Goal: Information Seeking & Learning: Compare options

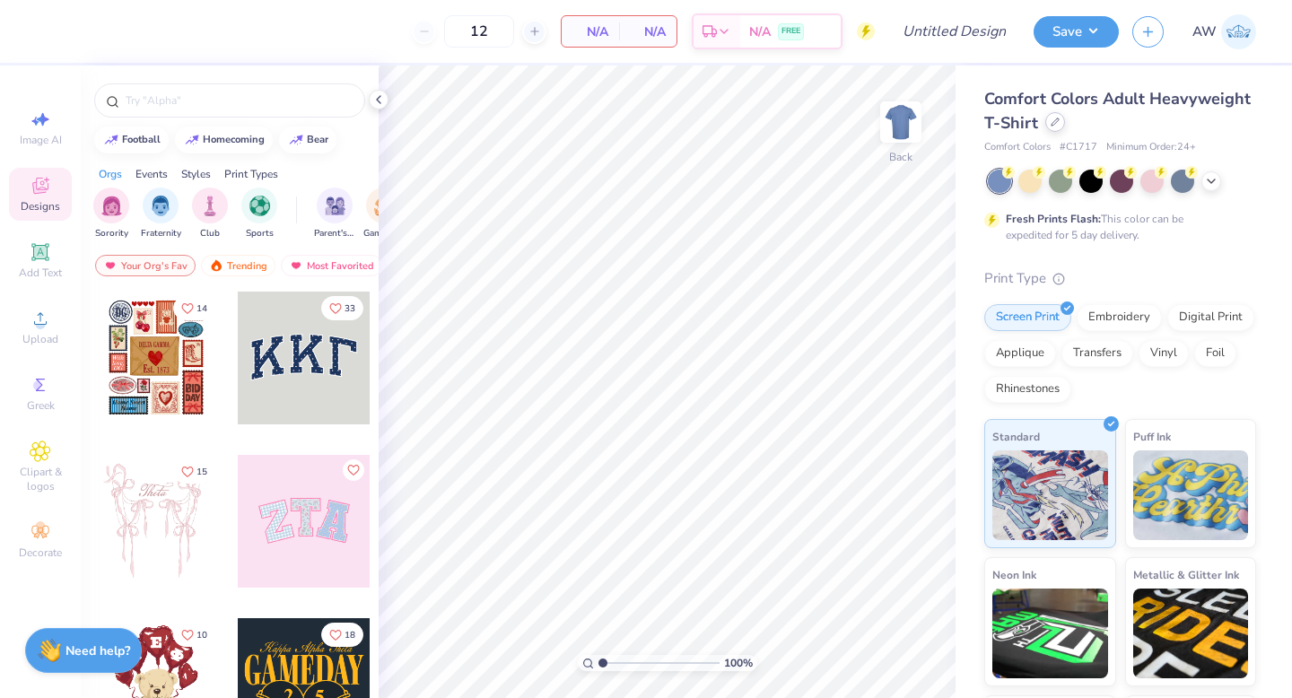
click at [1058, 125] on icon at bounding box center [1055, 122] width 9 height 9
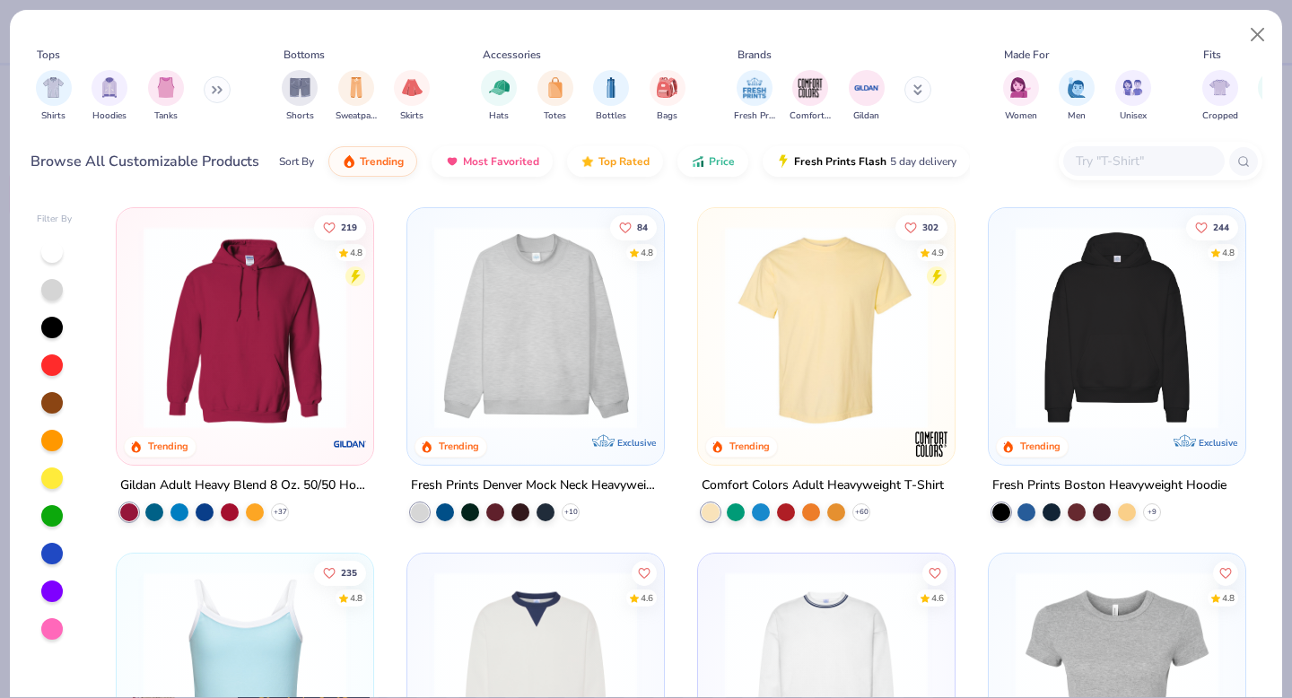
scroll to position [228, 0]
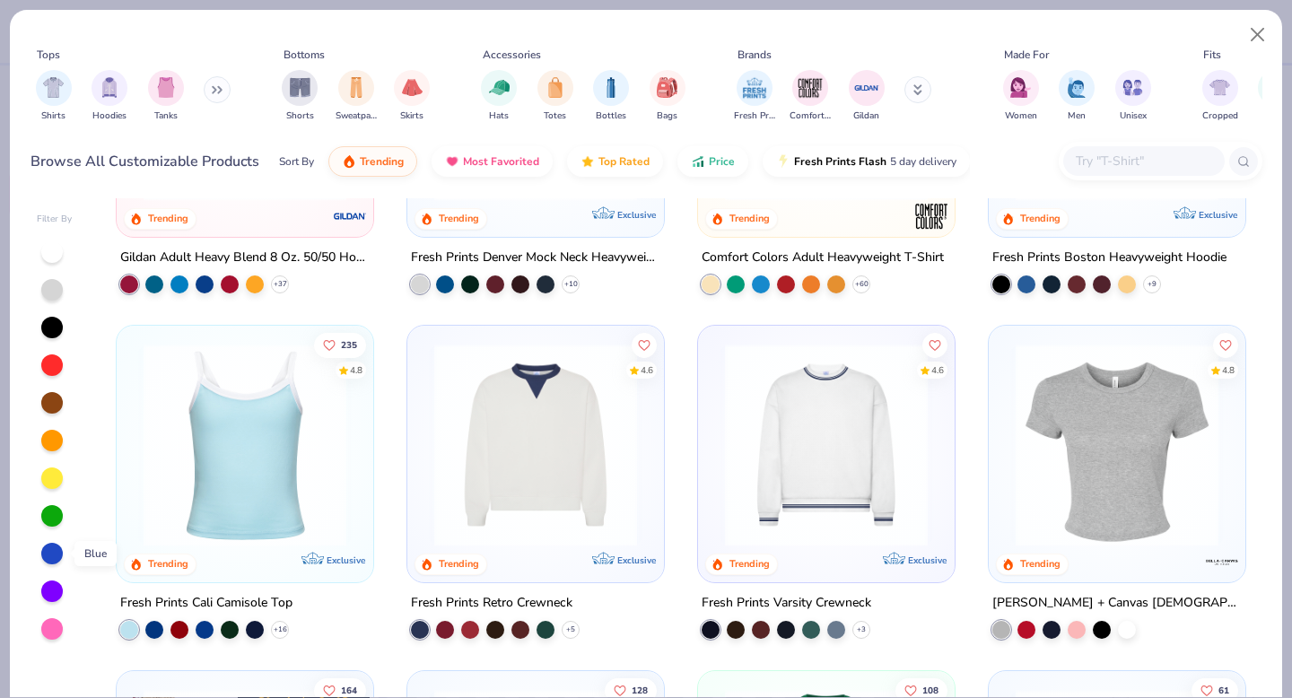
click at [52, 551] on div at bounding box center [52, 554] width 22 height 22
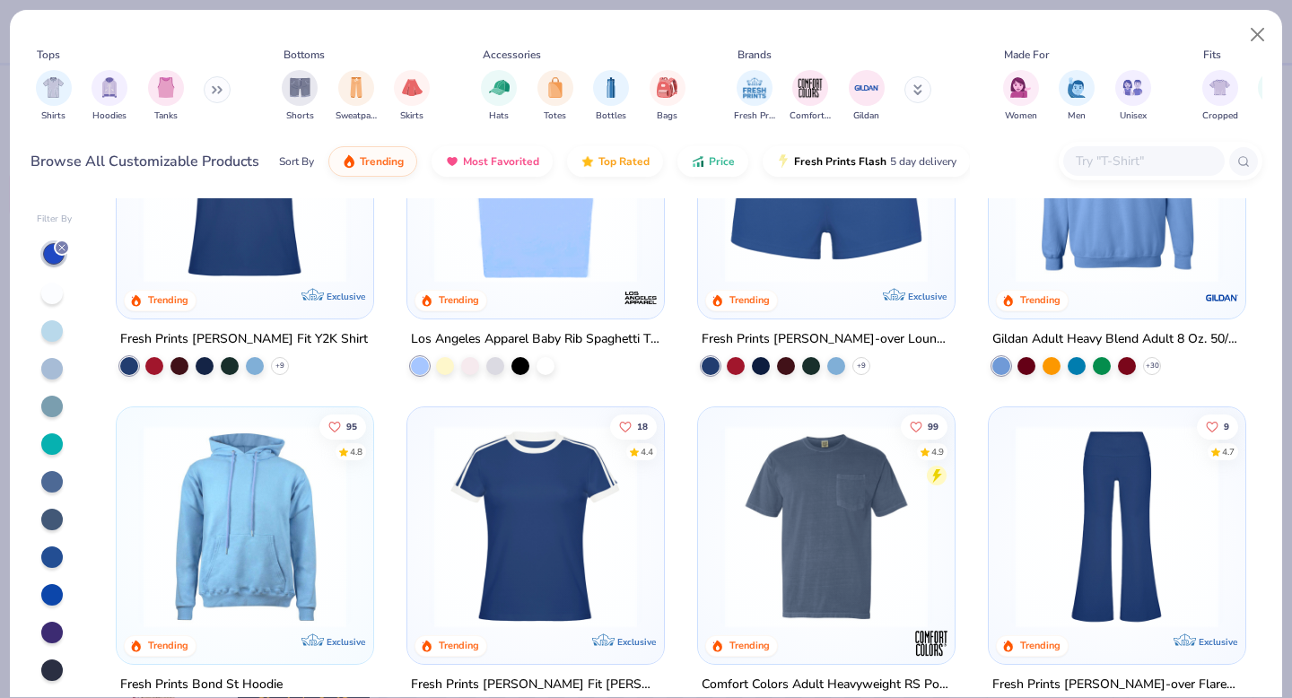
scroll to position [696, 0]
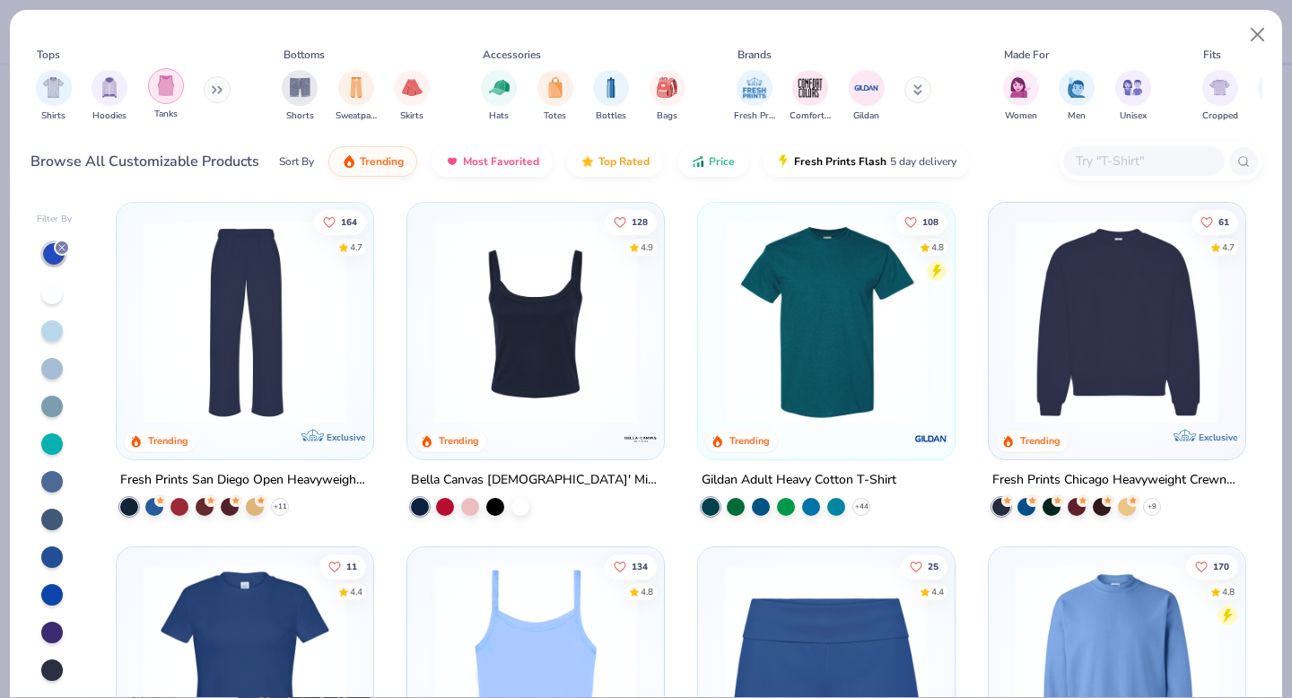
click at [167, 97] on div "filter for Tanks" at bounding box center [166, 86] width 36 height 36
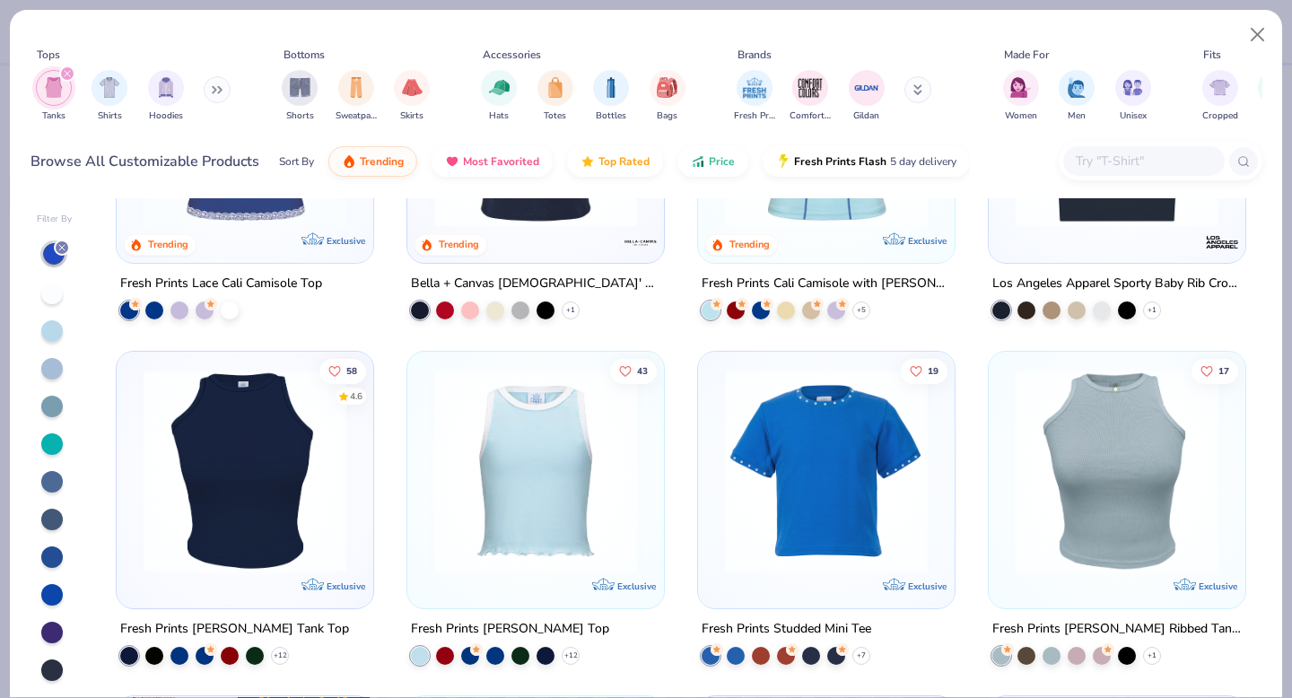
scroll to position [590, 0]
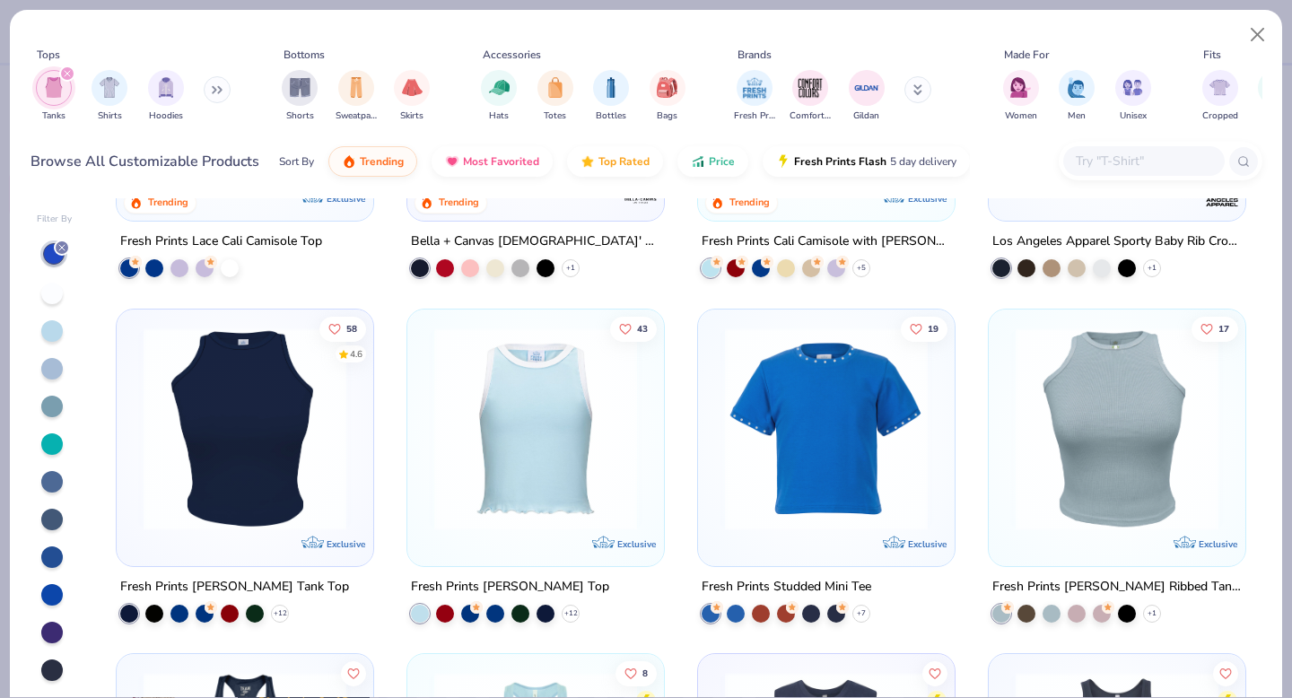
click at [554, 444] on img at bounding box center [535, 428] width 221 height 203
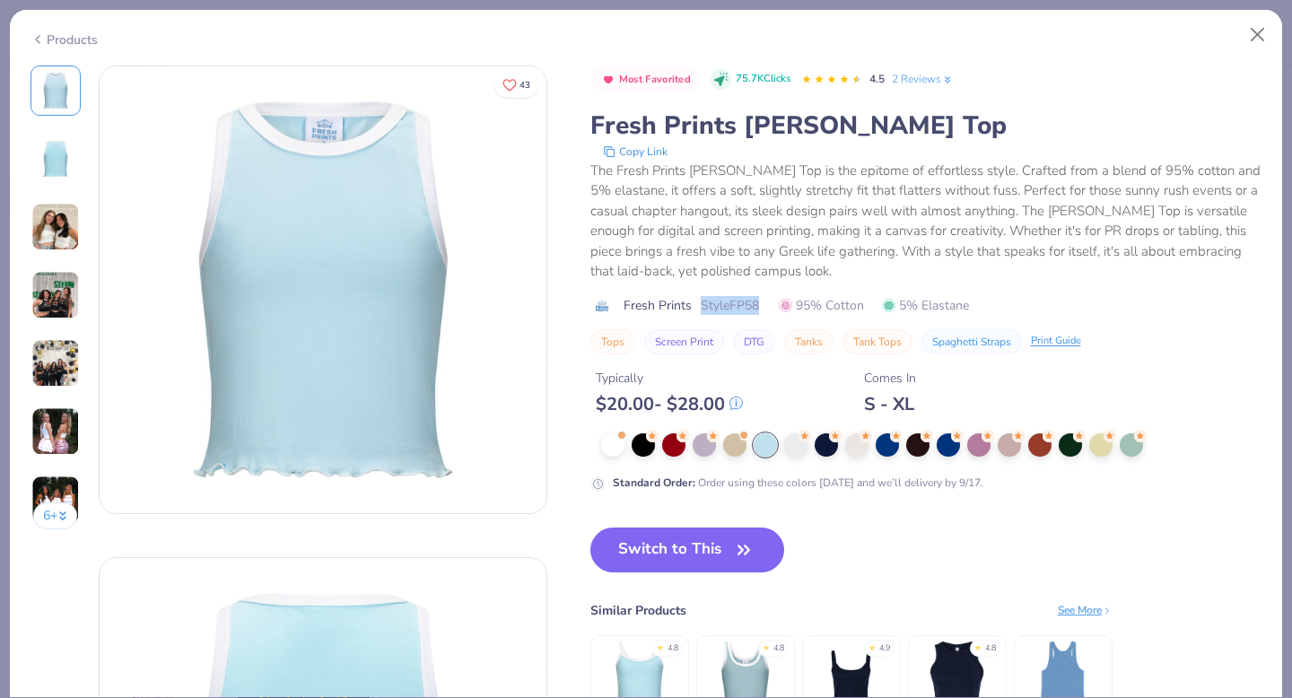
drag, startPoint x: 766, startPoint y: 307, endPoint x: 699, endPoint y: 305, distance: 67.3
click at [700, 305] on div "Fresh Prints Style FP58 95% Cotton 5% Elastane" at bounding box center [926, 305] width 672 height 19
copy span "Style FP58"
click at [733, 548] on icon "button" at bounding box center [743, 550] width 25 height 25
type input "50"
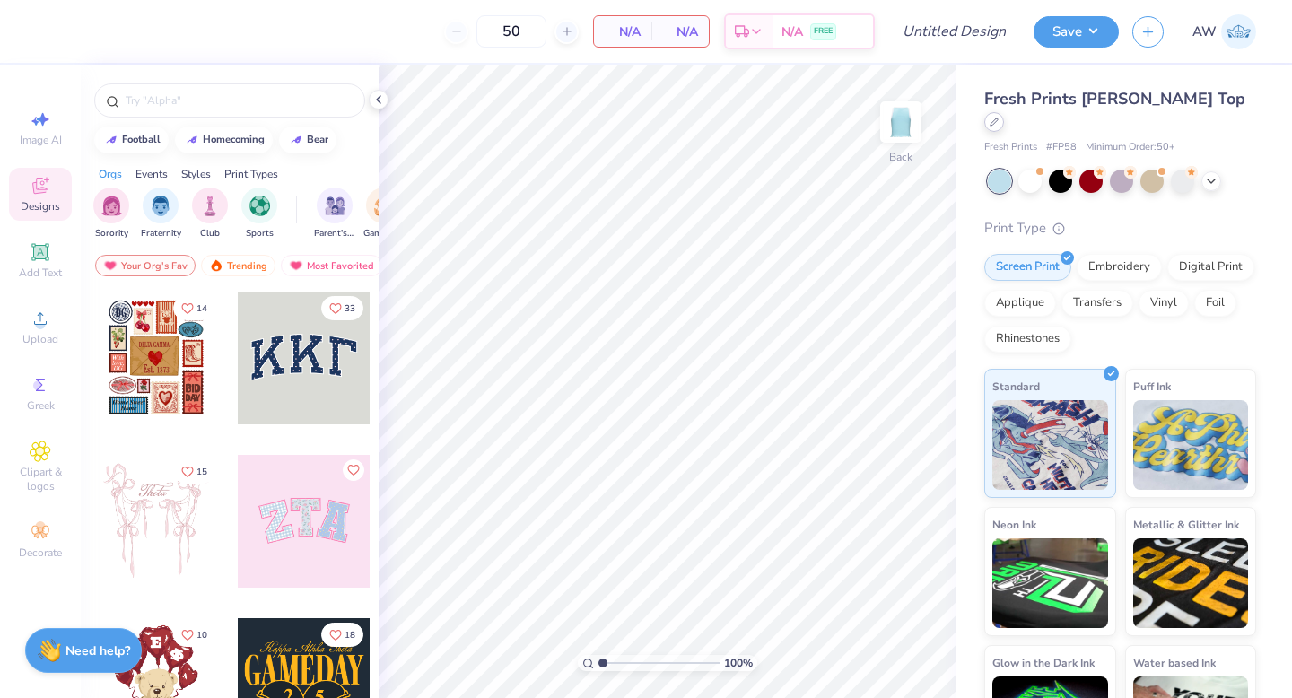
click at [998, 118] on icon at bounding box center [994, 121] width 7 height 7
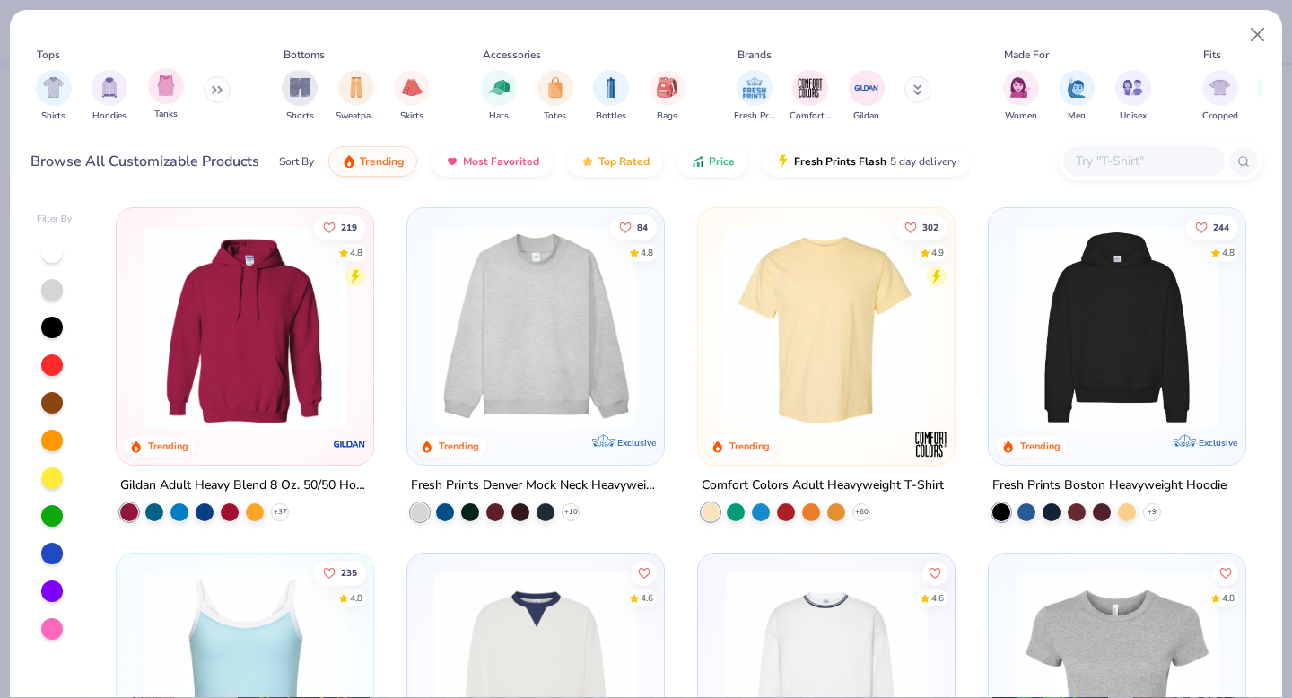
click at [179, 103] on div "Tanks" at bounding box center [166, 94] width 36 height 53
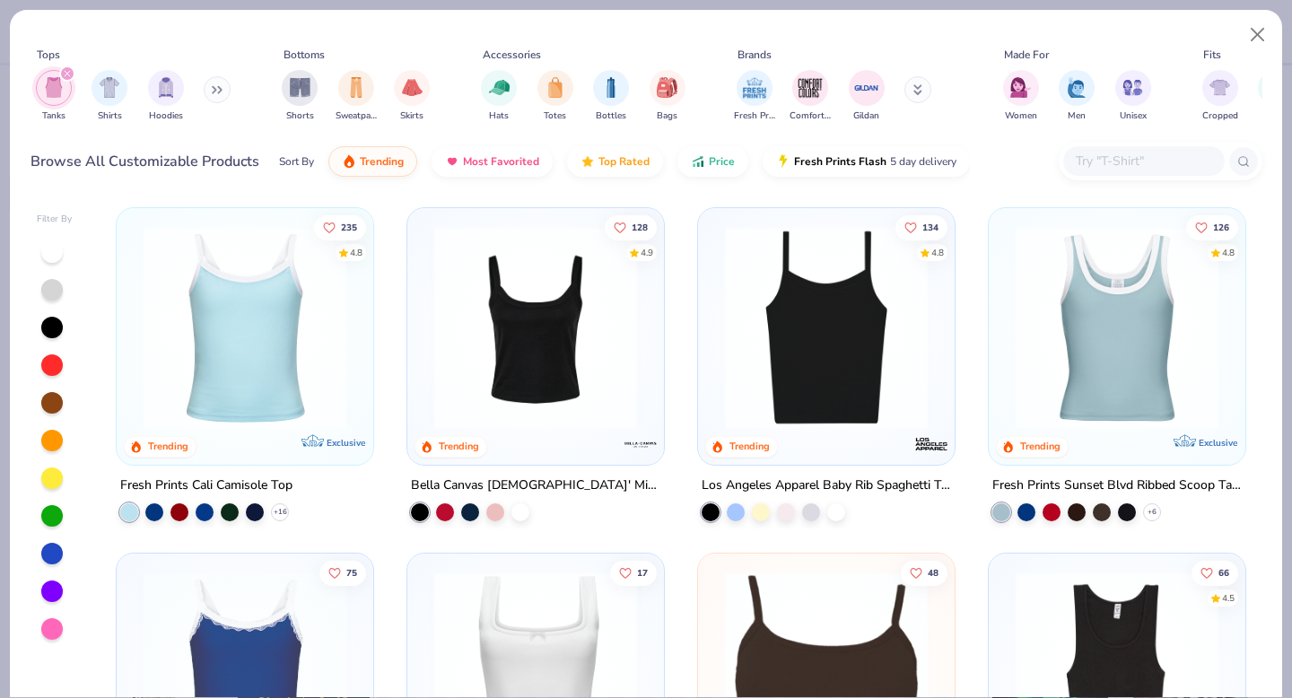
click at [58, 556] on div at bounding box center [52, 554] width 22 height 22
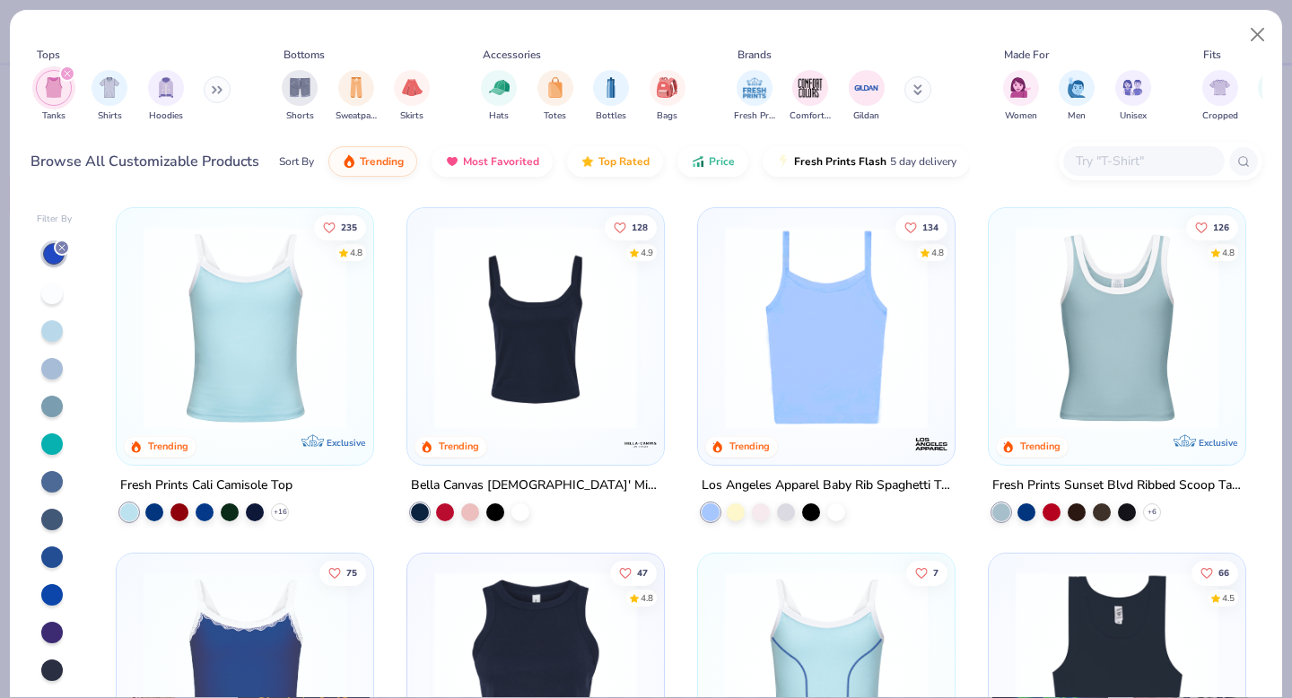
click at [1031, 388] on img at bounding box center [1117, 327] width 221 height 203
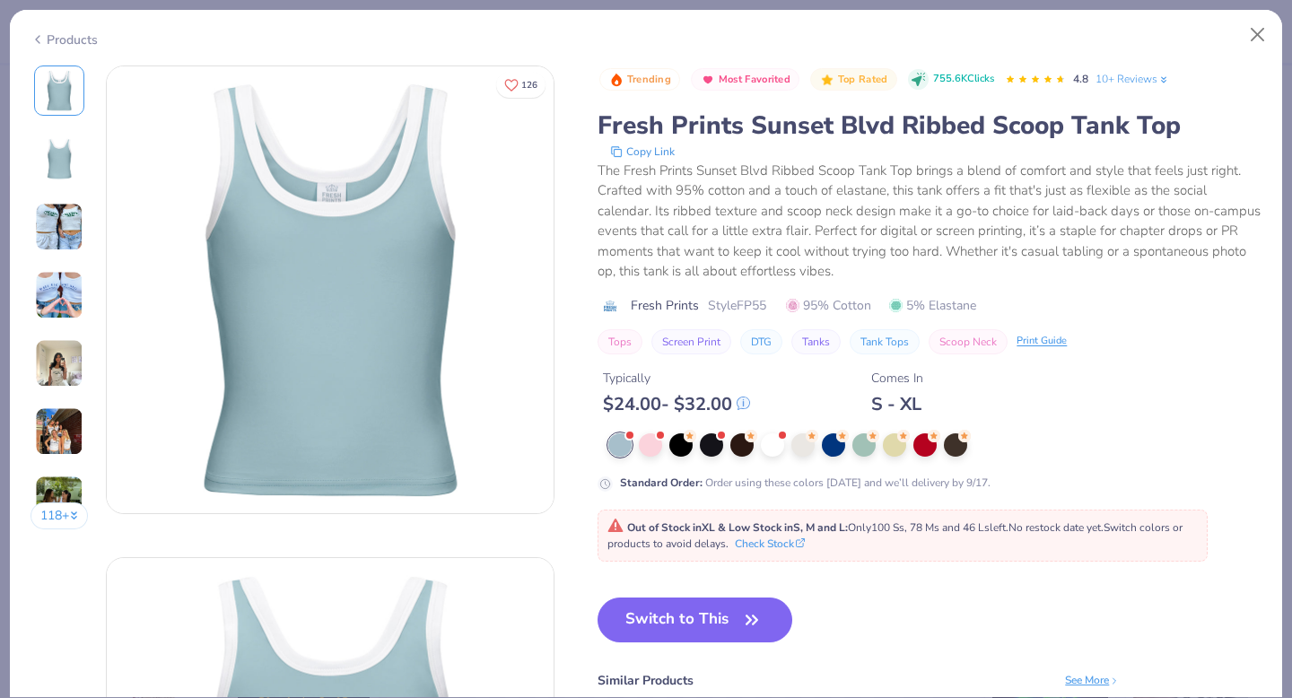
click at [757, 306] on span "Style FP55" at bounding box center [737, 305] width 58 height 19
copy span "FP55"
click at [1258, 31] on button "Close" at bounding box center [1258, 35] width 34 height 34
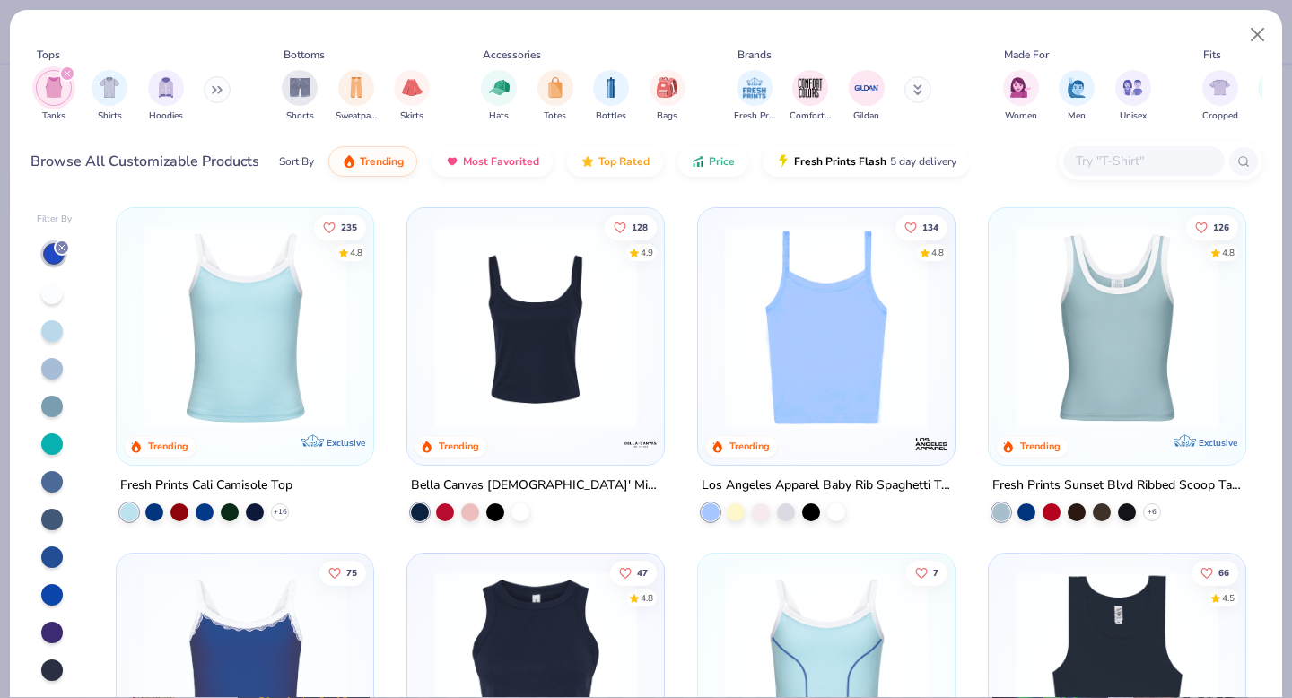
click at [883, 389] on img at bounding box center [826, 327] width 221 height 203
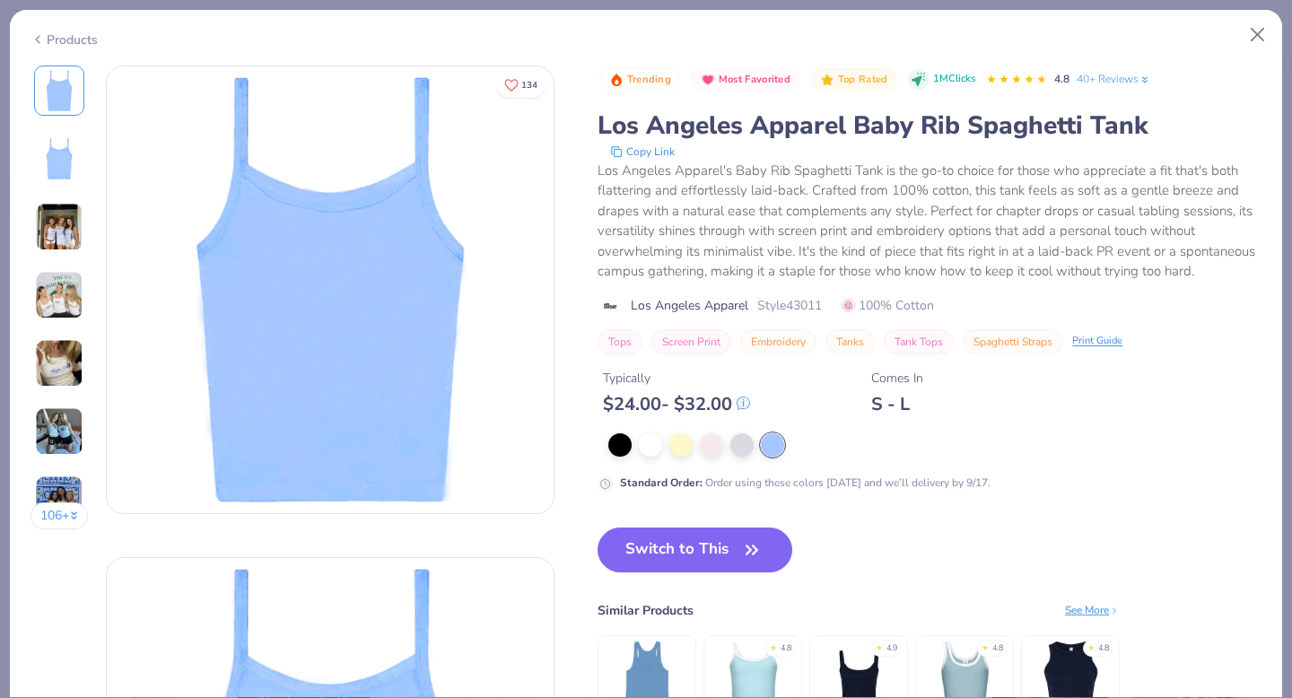
click at [813, 305] on span "Style 43011" at bounding box center [789, 305] width 65 height 19
copy span "43011"
click at [743, 553] on icon "button" at bounding box center [751, 550] width 25 height 25
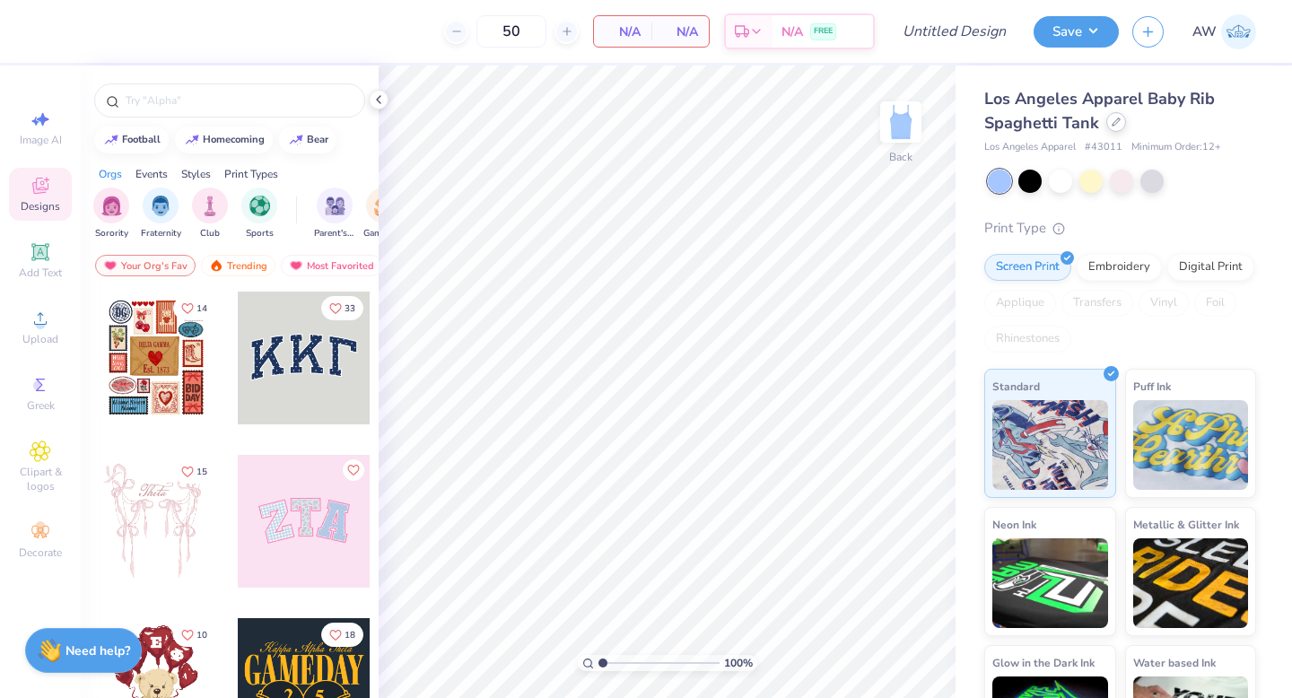
click at [1114, 125] on icon at bounding box center [1116, 122] width 9 height 9
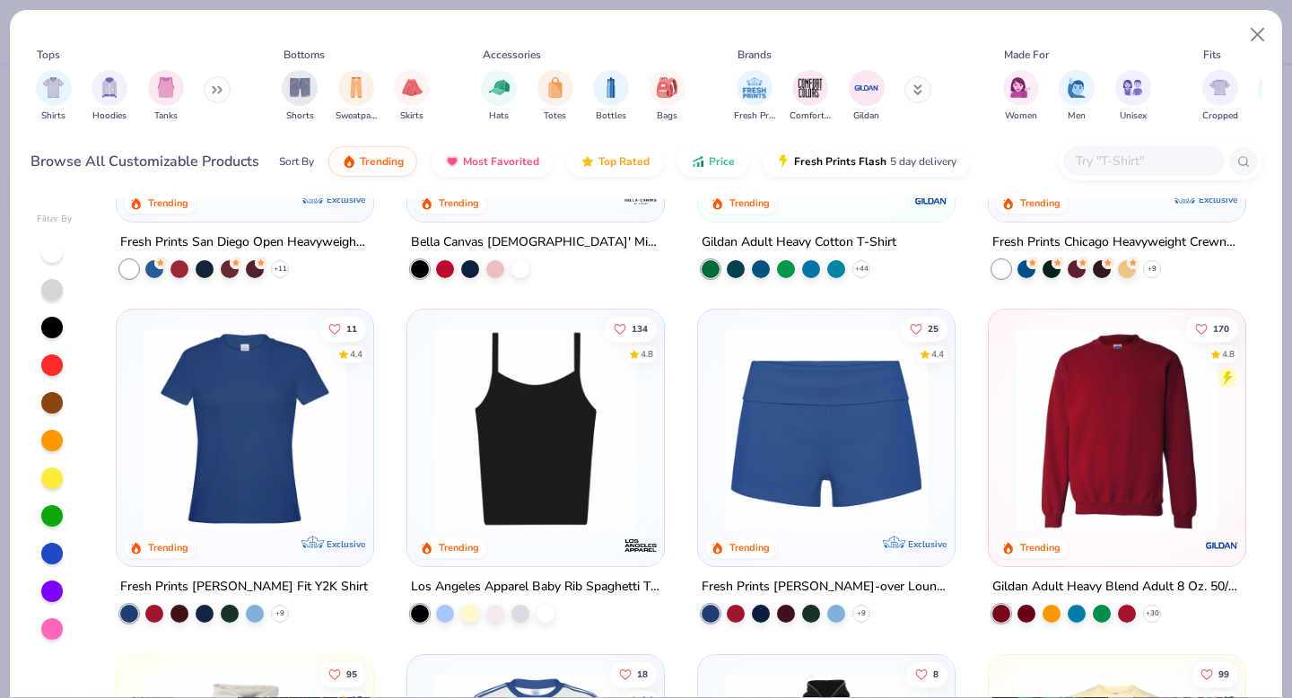
scroll to position [861, 0]
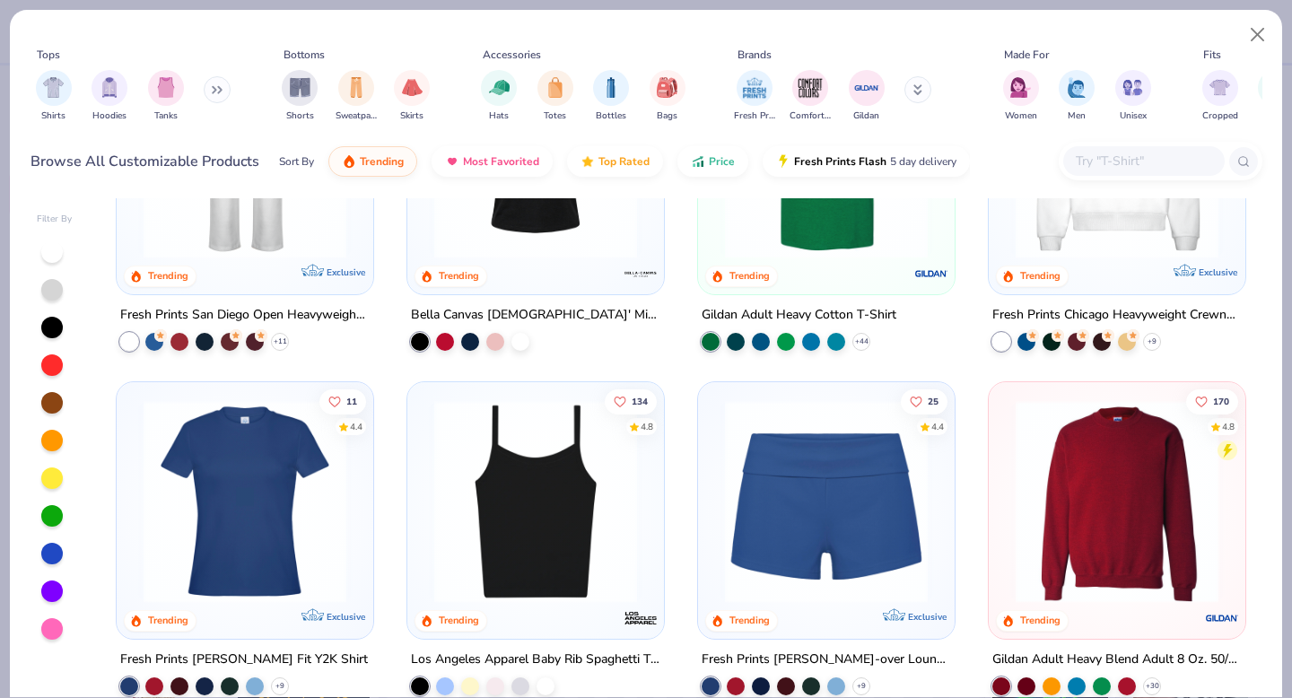
click at [49, 557] on div at bounding box center [52, 554] width 22 height 22
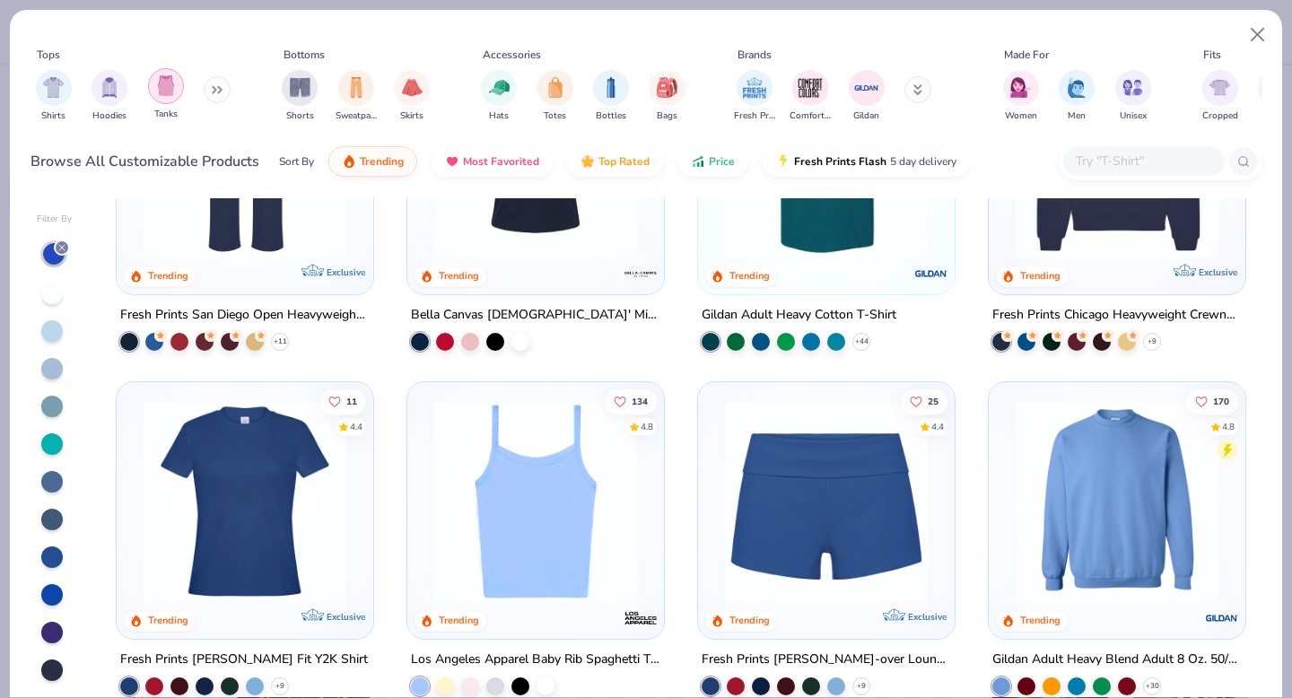
click at [174, 85] on img "filter for Tanks" at bounding box center [166, 85] width 20 height 21
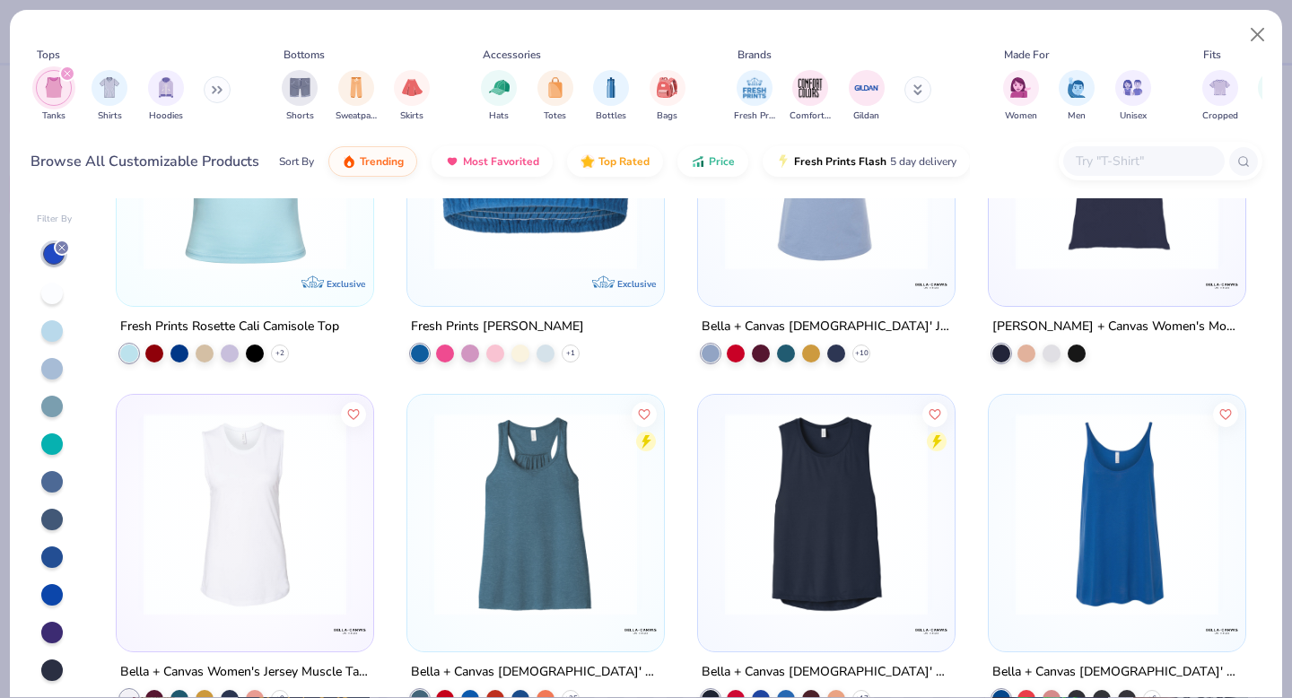
scroll to position [39, 0]
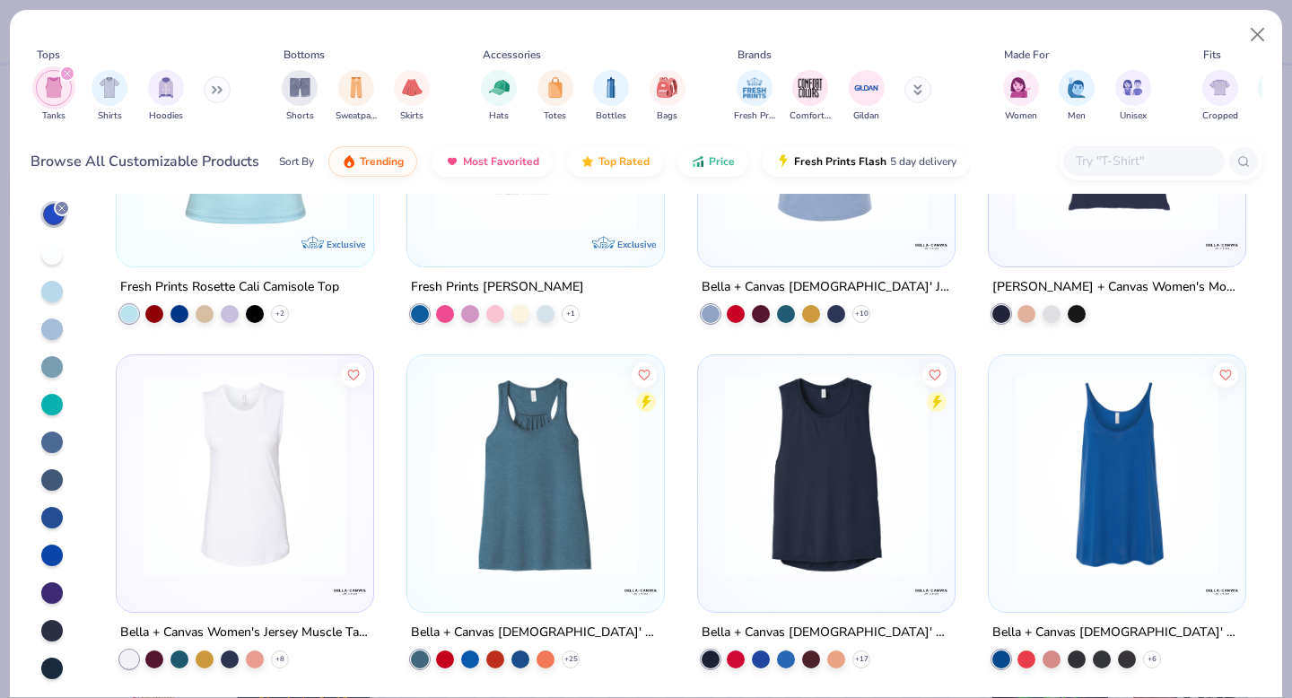
click at [1170, 151] on input "text" at bounding box center [1143, 161] width 138 height 21
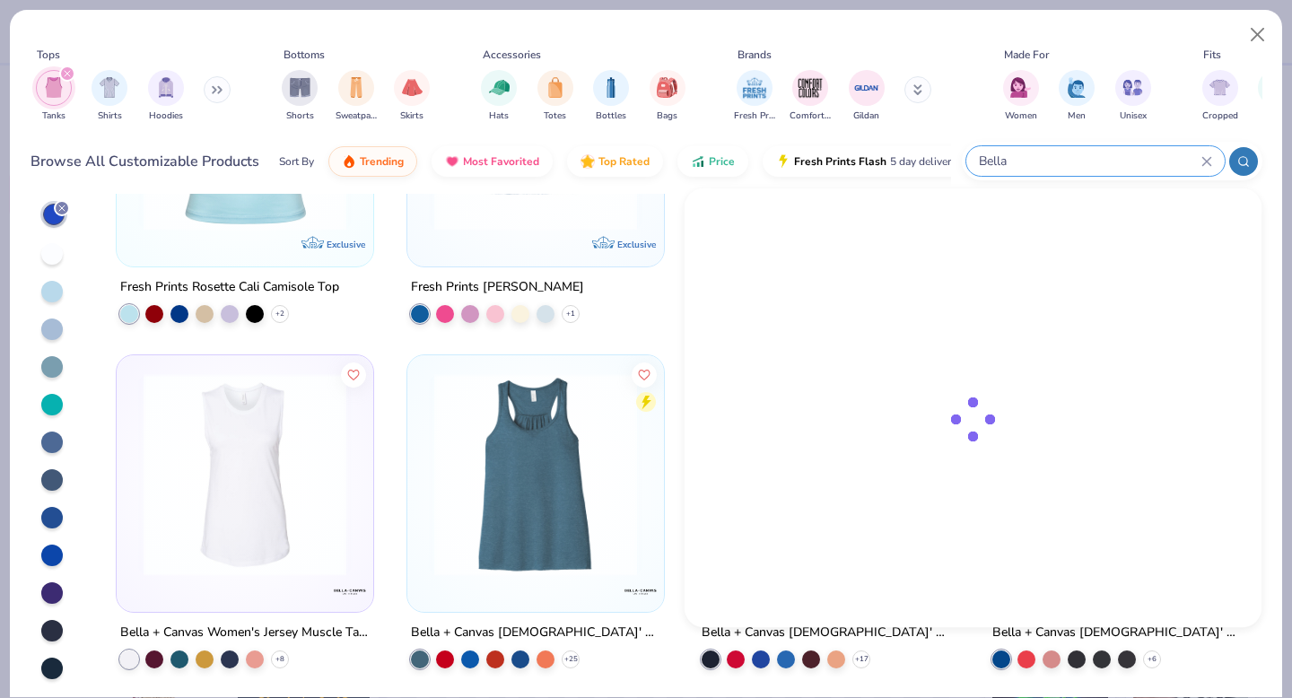
type input "Bella"
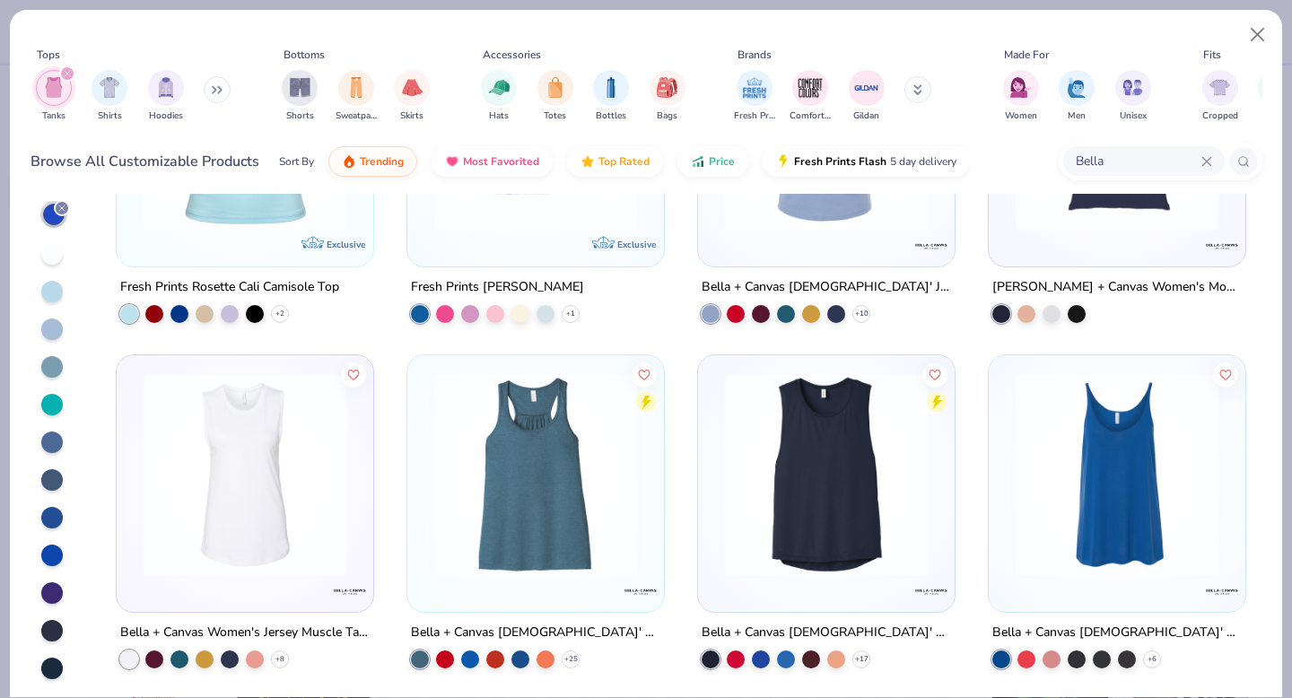
click at [922, 83] on button at bounding box center [918, 89] width 27 height 27
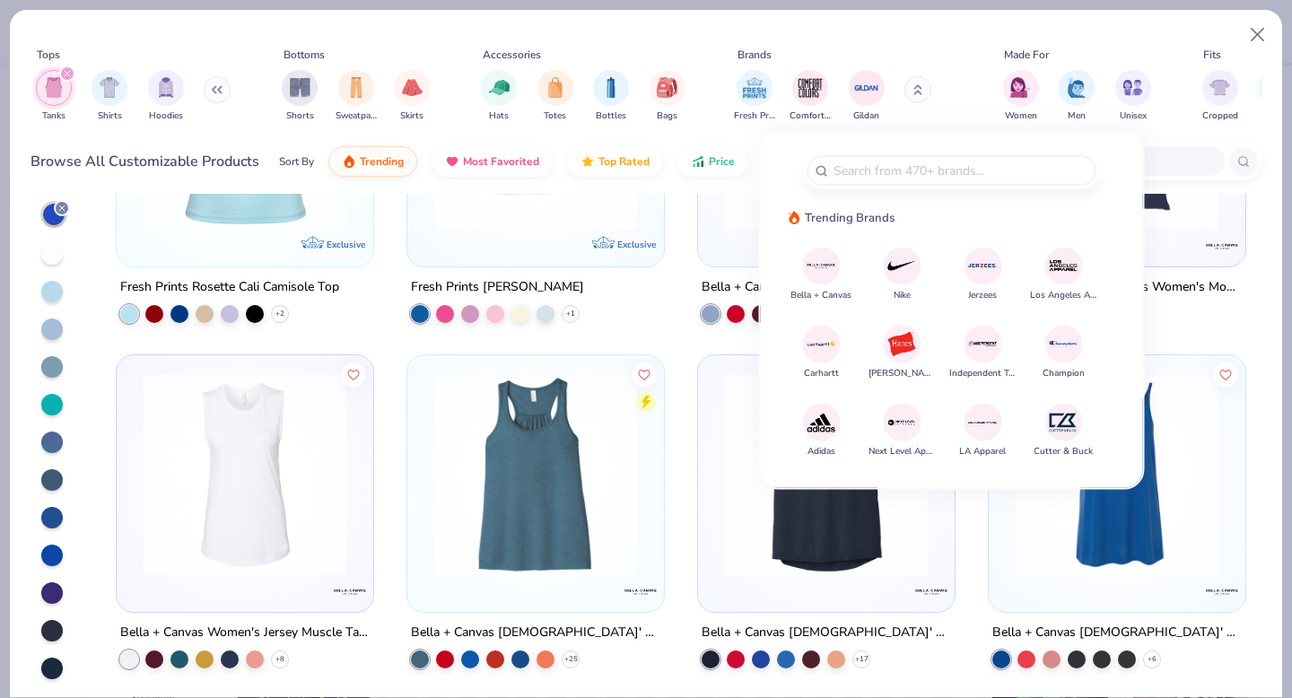
click at [824, 261] on img at bounding box center [821, 265] width 31 height 31
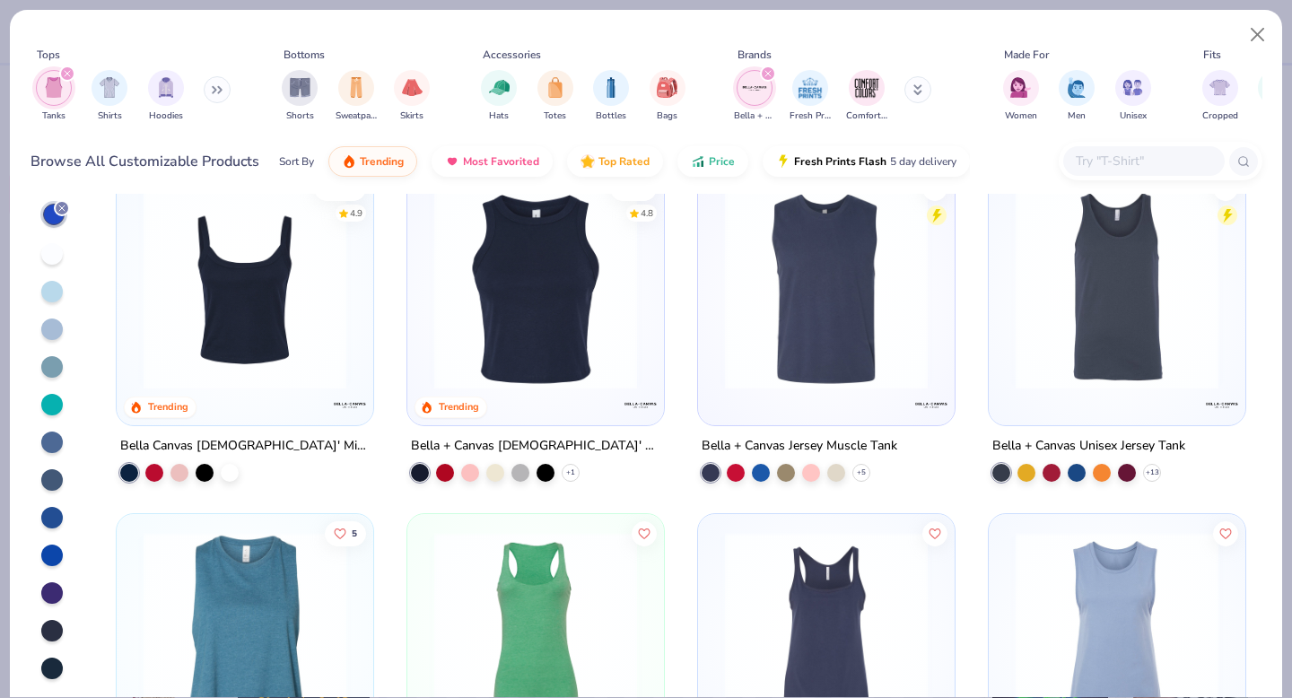
click at [309, 306] on img at bounding box center [245, 288] width 221 height 203
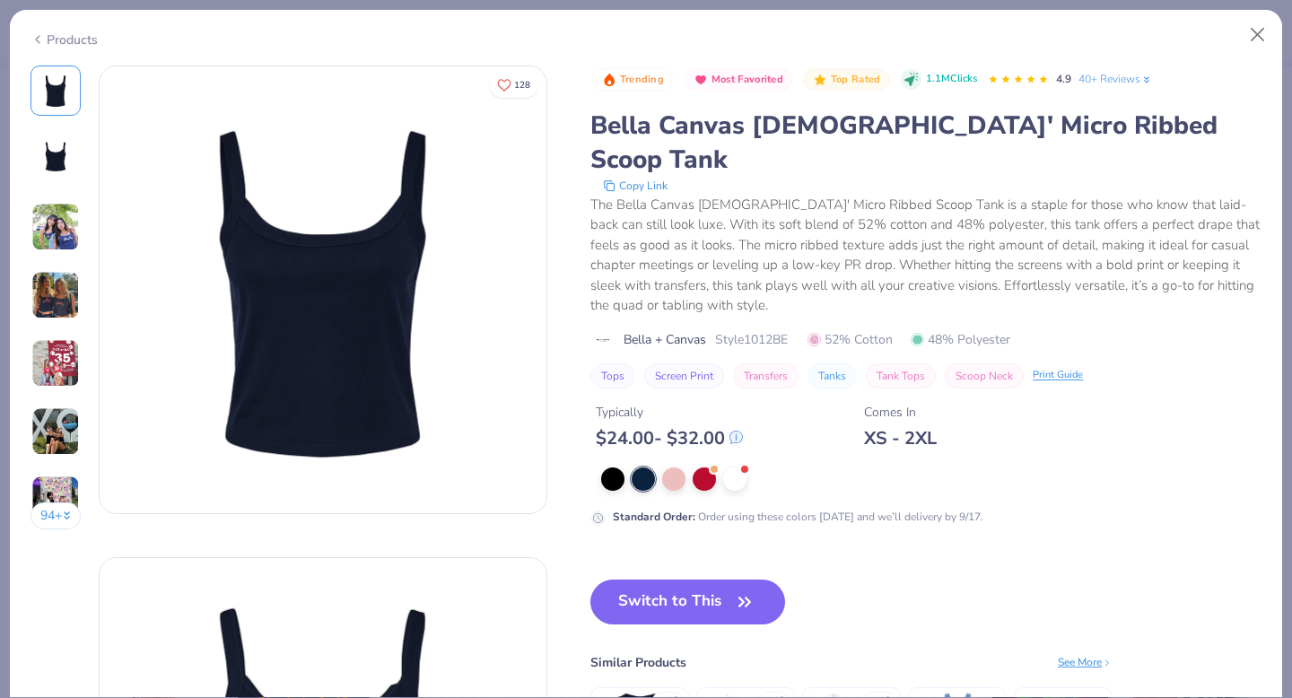
click at [772, 330] on span "Style 1012BE" at bounding box center [751, 339] width 73 height 19
copy span "1012BE"
click at [48, 240] on img at bounding box center [55, 227] width 48 height 48
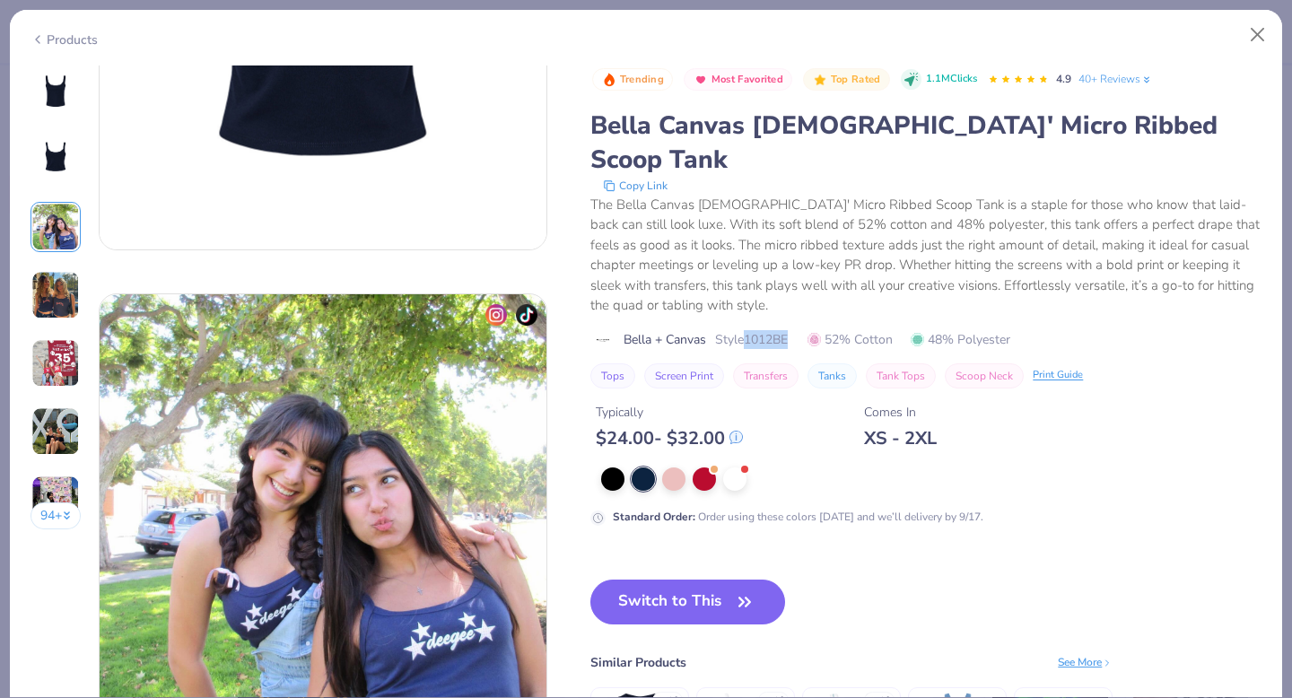
scroll to position [983, 0]
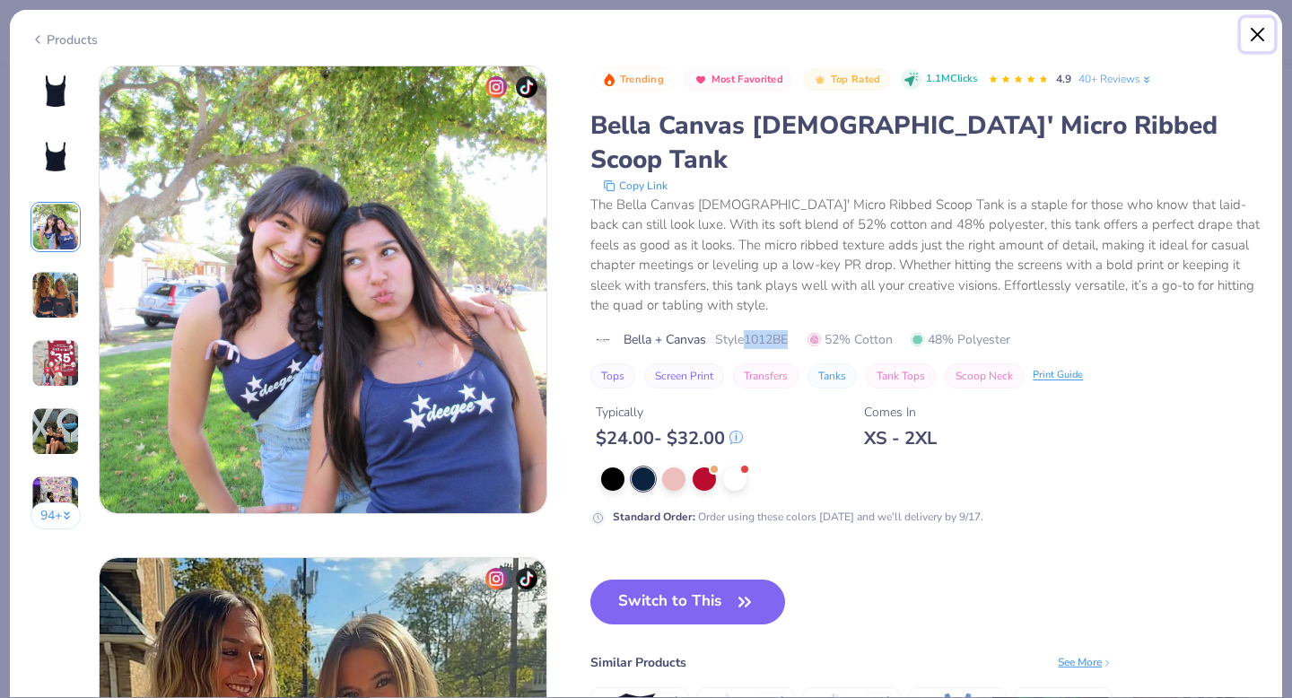
click at [1254, 39] on button "Close" at bounding box center [1258, 35] width 34 height 34
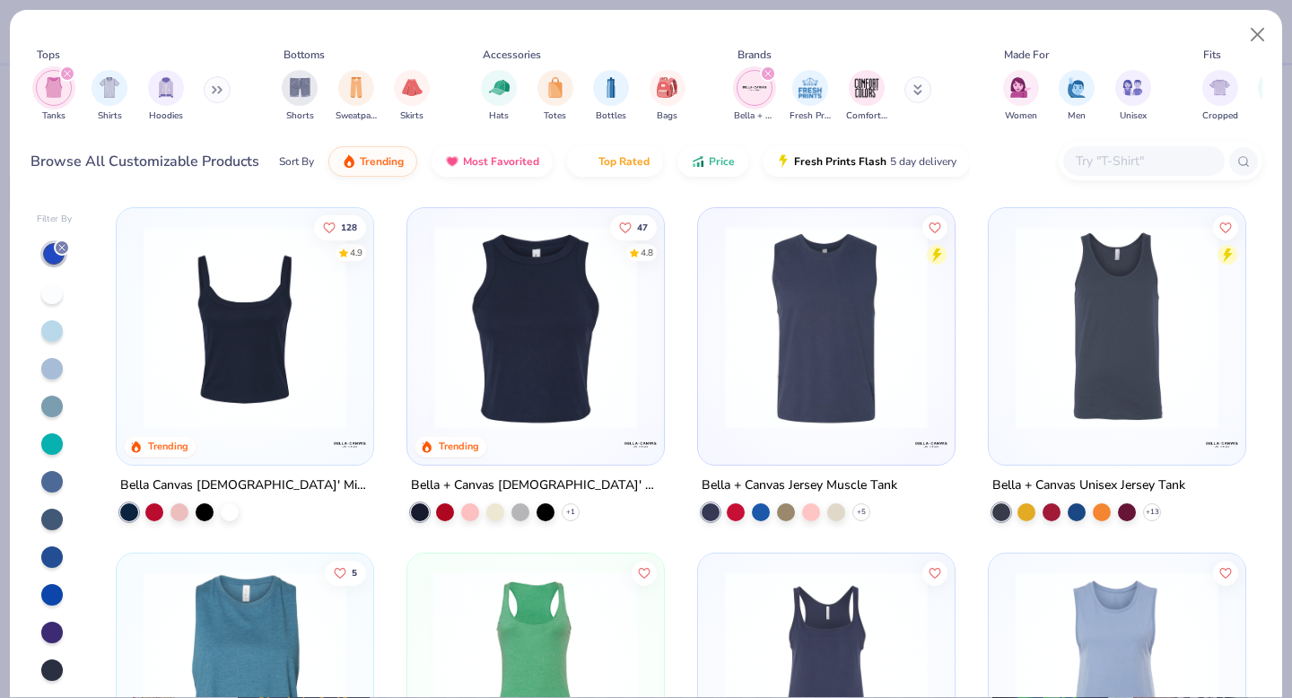
click at [768, 73] on icon "filter for Bella + Canvas" at bounding box center [767, 73] width 5 height 5
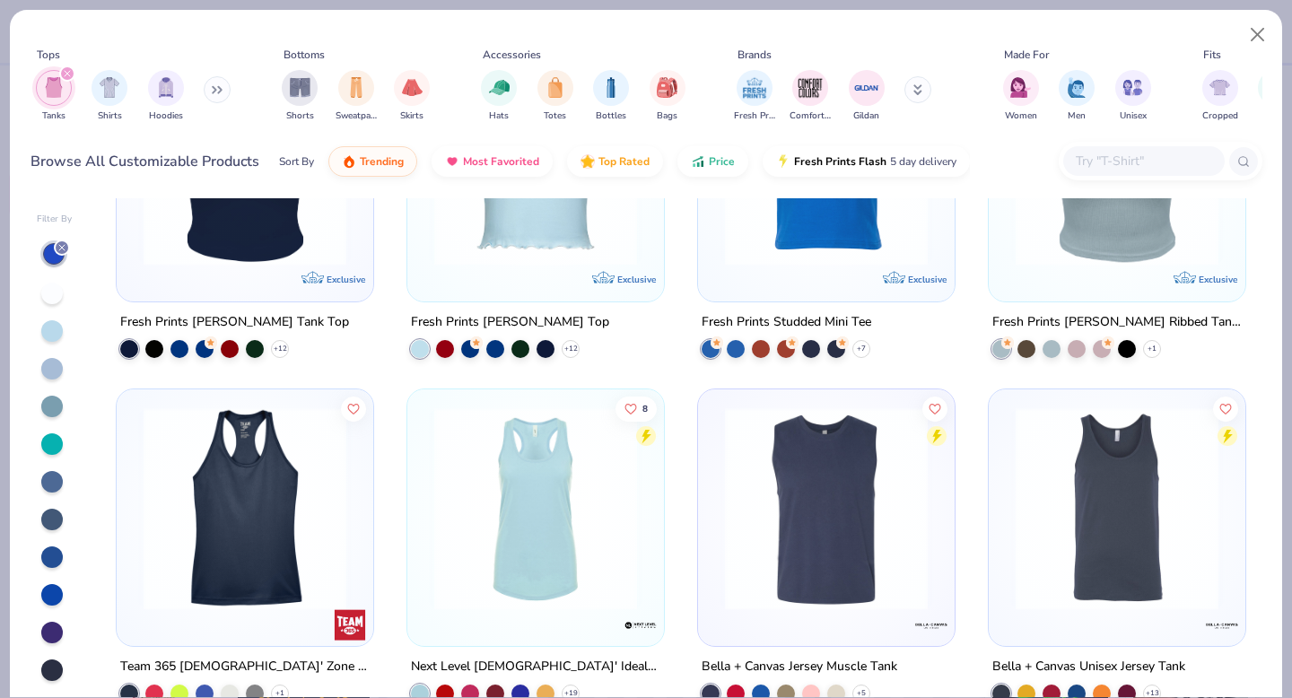
scroll to position [859, 0]
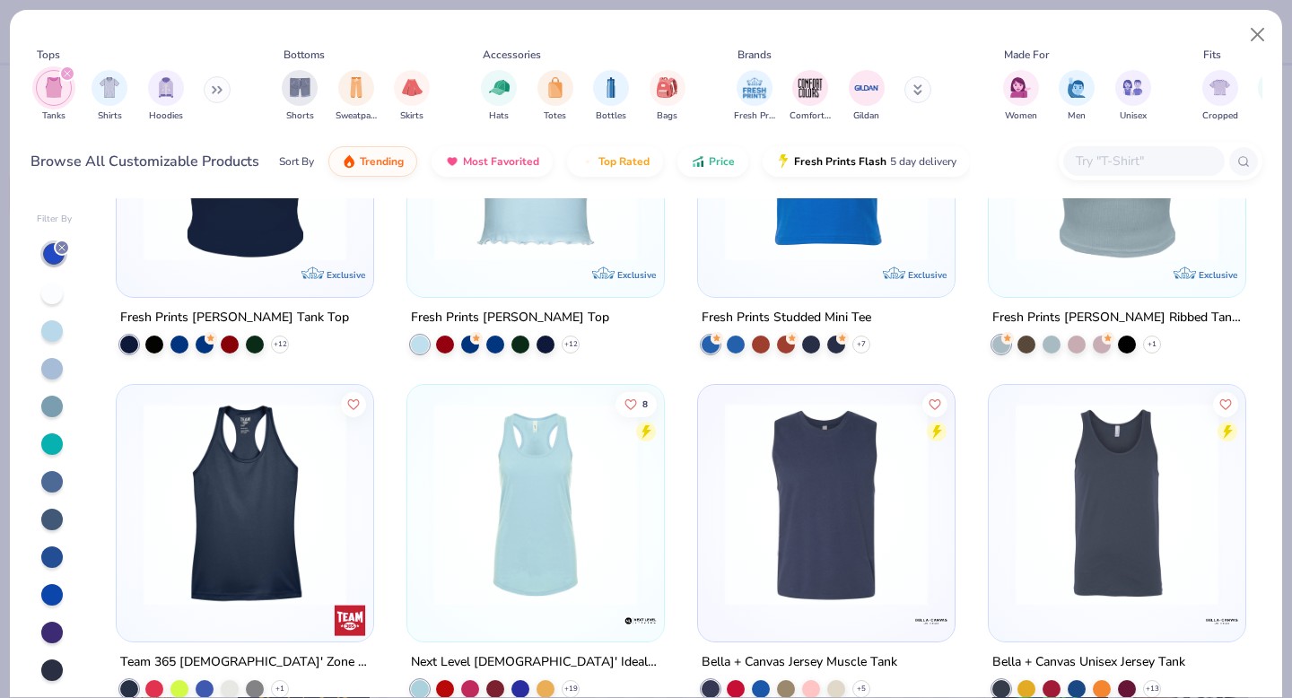
click at [300, 252] on img at bounding box center [245, 158] width 221 height 203
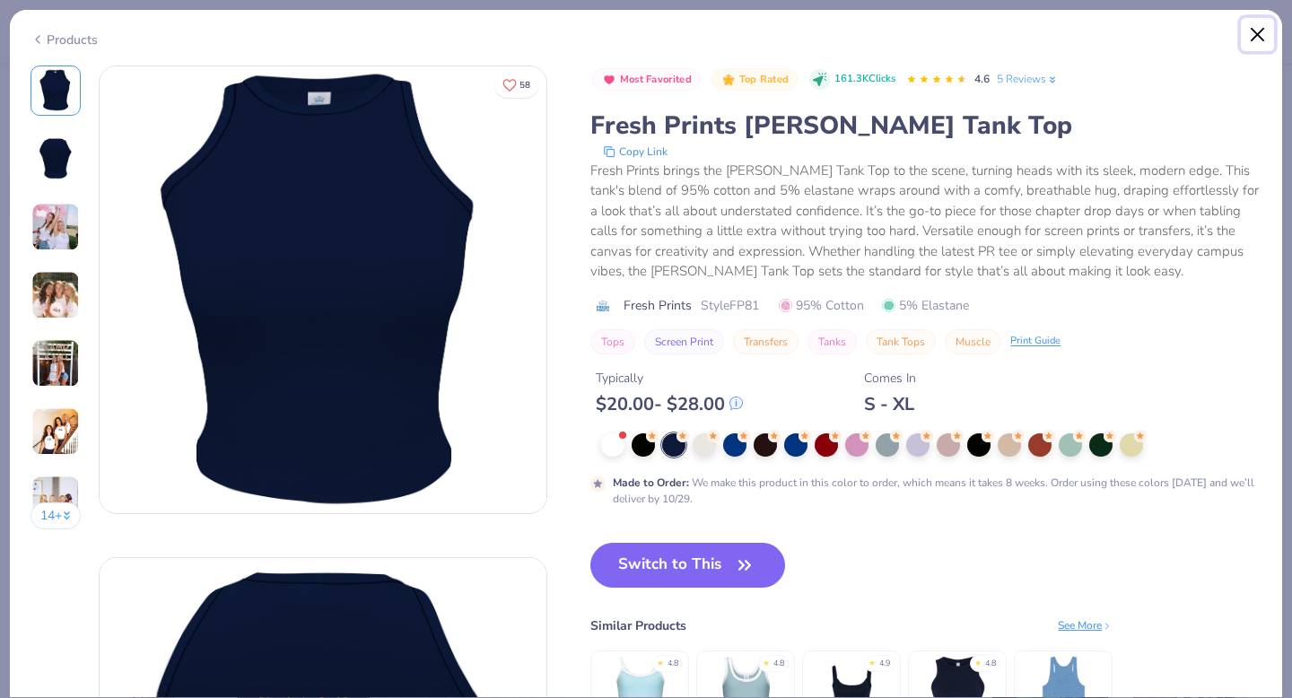
click at [1267, 31] on button "Close" at bounding box center [1258, 35] width 34 height 34
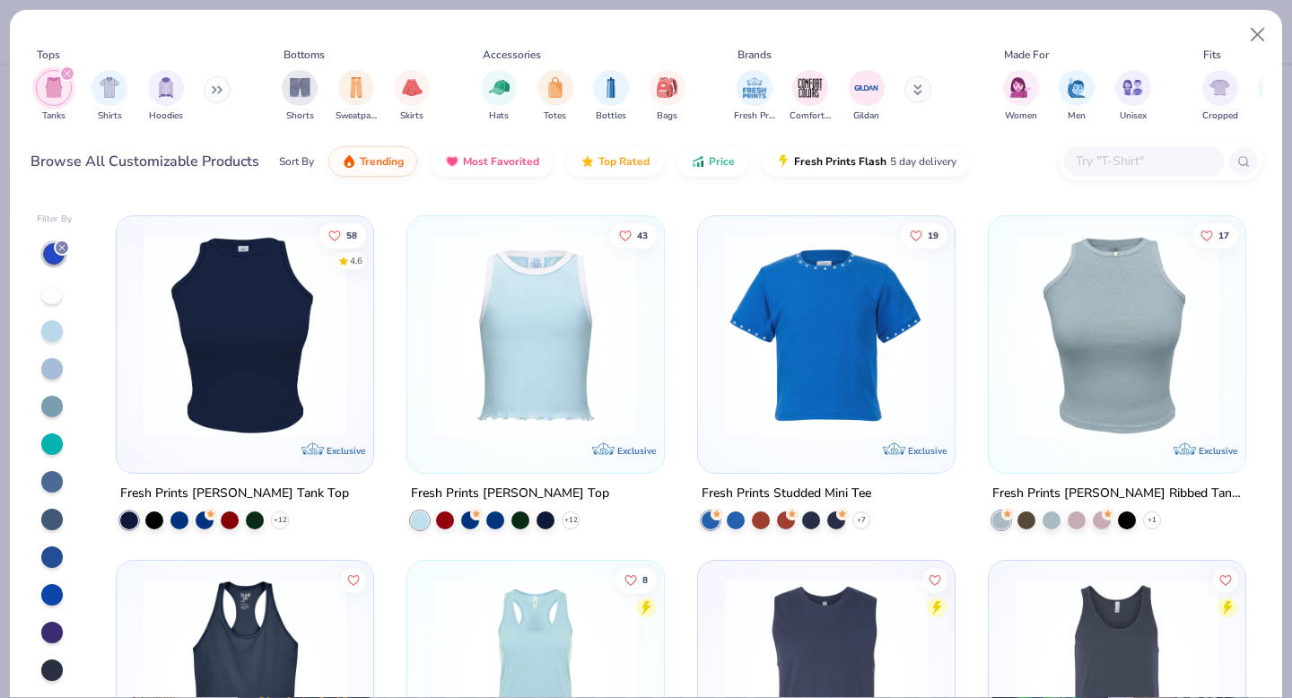
scroll to position [643, 0]
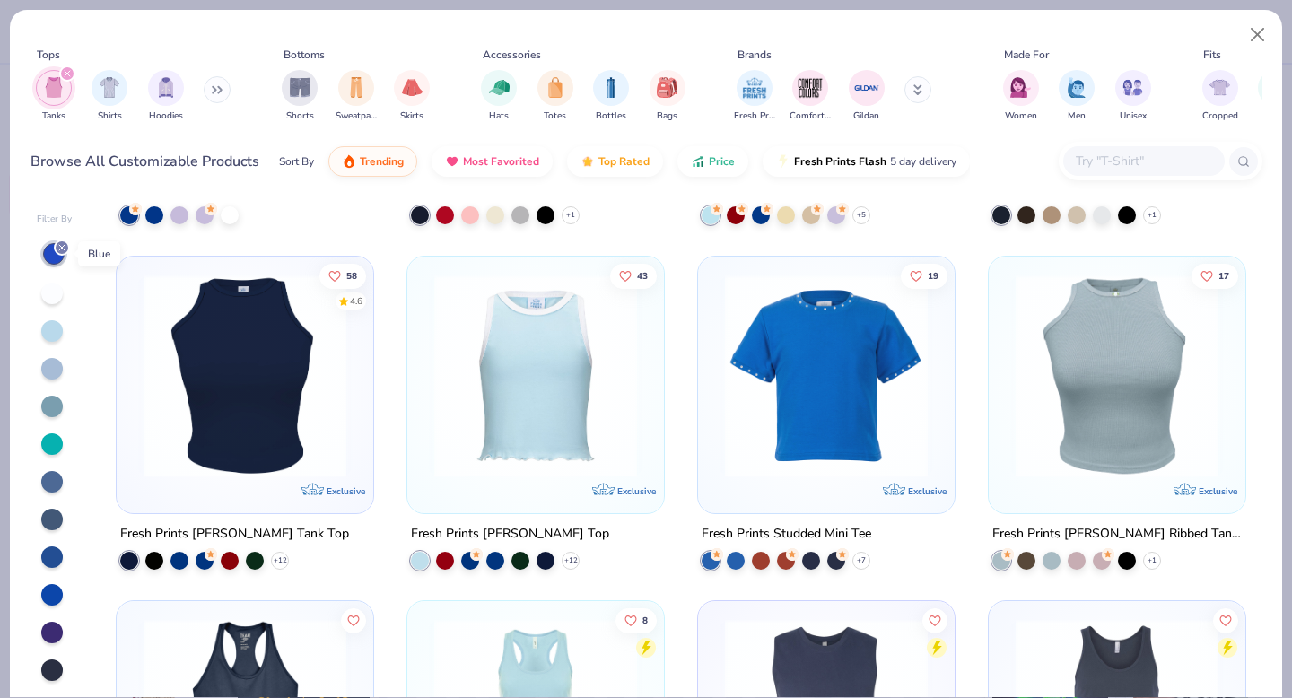
click at [61, 247] on line at bounding box center [61, 247] width 5 height 5
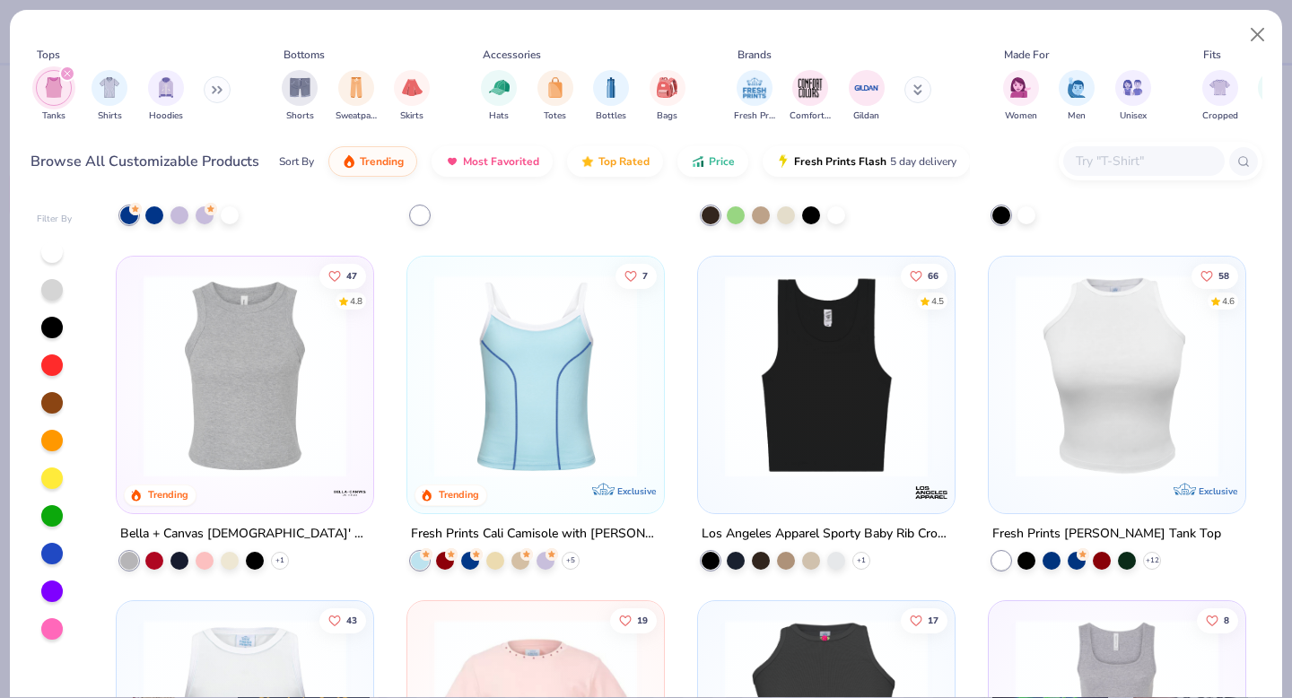
click at [54, 255] on div at bounding box center [52, 252] width 22 height 22
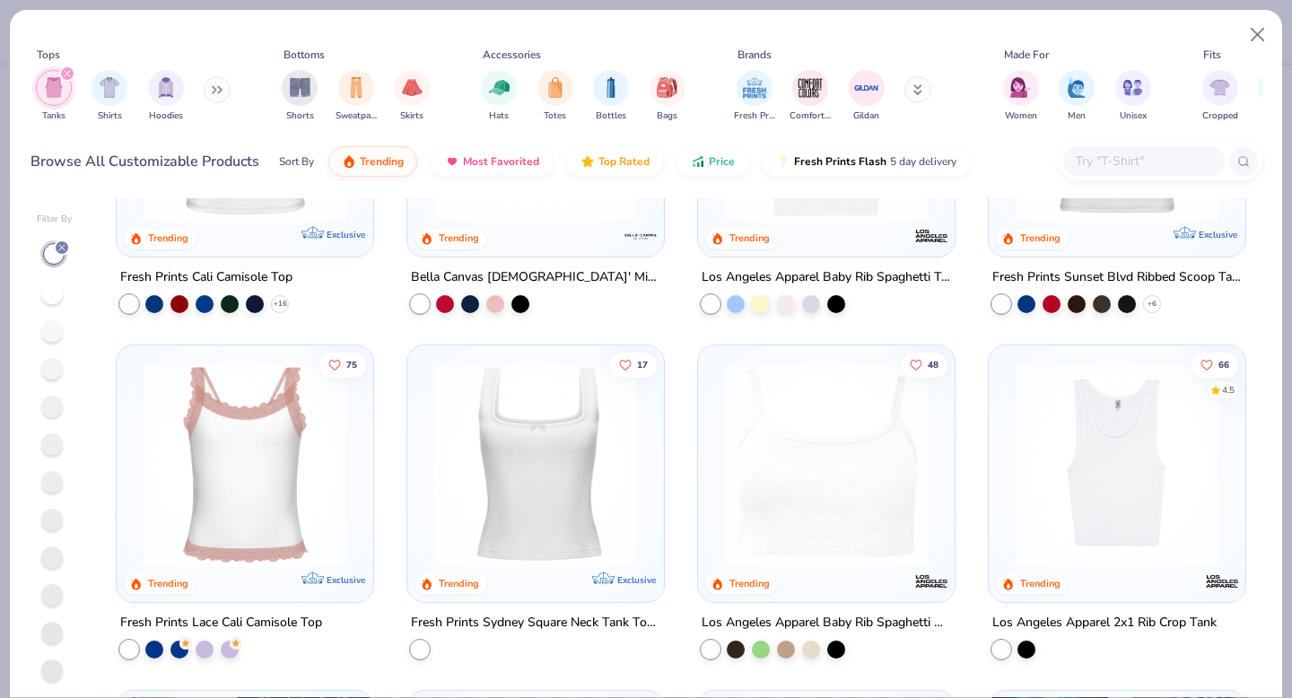
scroll to position [206, 0]
click at [531, 515] on img at bounding box center [535, 466] width 221 height 203
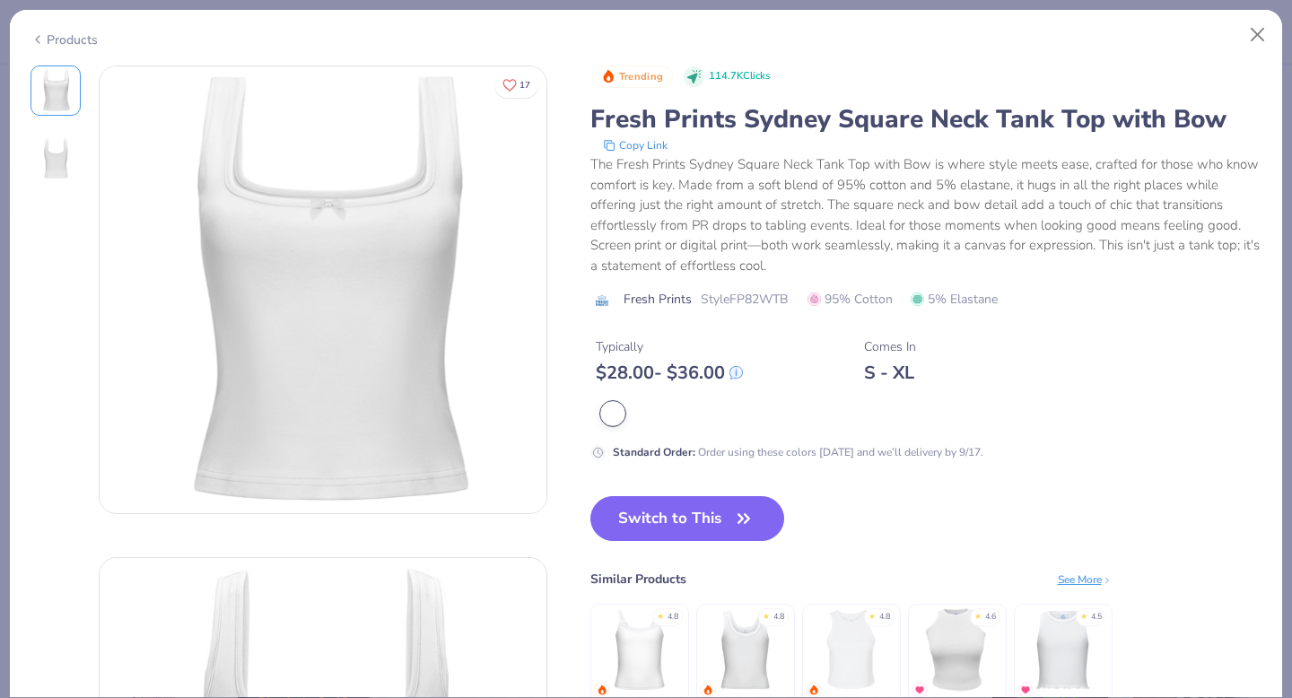
drag, startPoint x: 751, startPoint y: 528, endPoint x: 798, endPoint y: 319, distance: 213.4
click at [799, 319] on div "Trending 114.7K Clicks Fresh Prints Sydney Square Neck Tank Top with Bow Copy L…" at bounding box center [926, 403] width 672 height 674
click at [764, 291] on span "Style FP82WTB" at bounding box center [744, 299] width 87 height 19
copy span "FP82WTB"
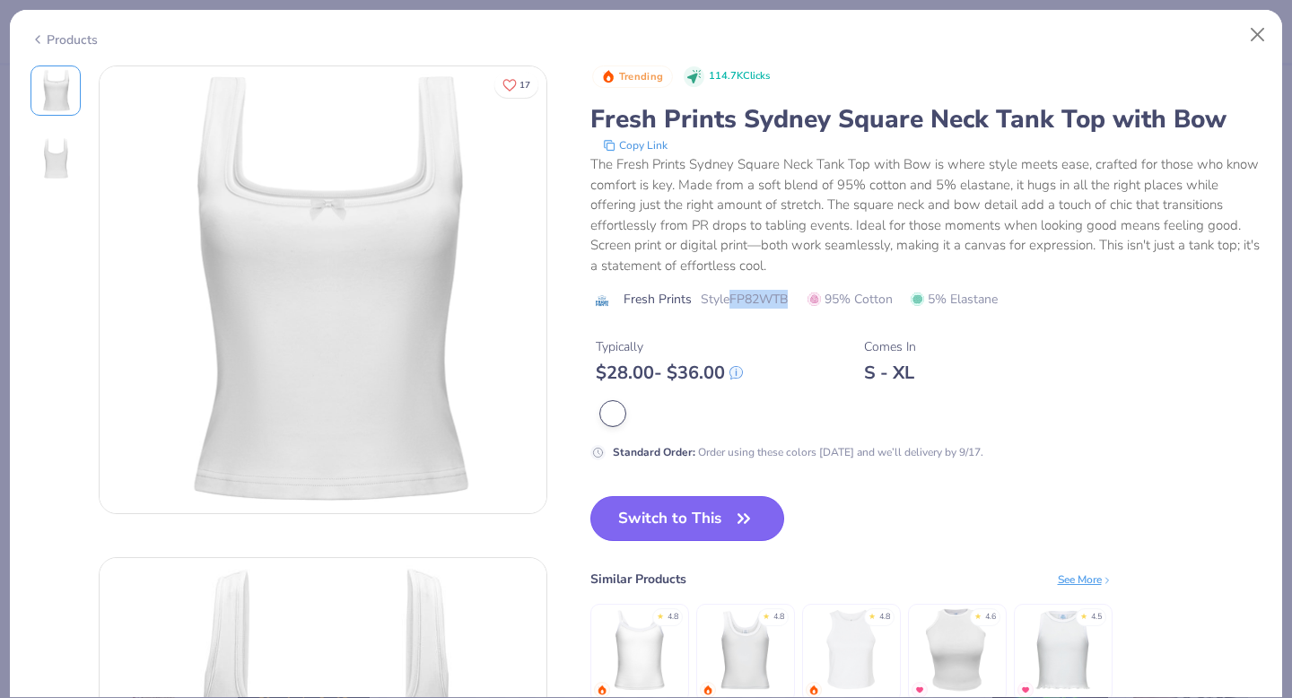
click at [683, 511] on button "Switch to This" at bounding box center [687, 518] width 195 height 45
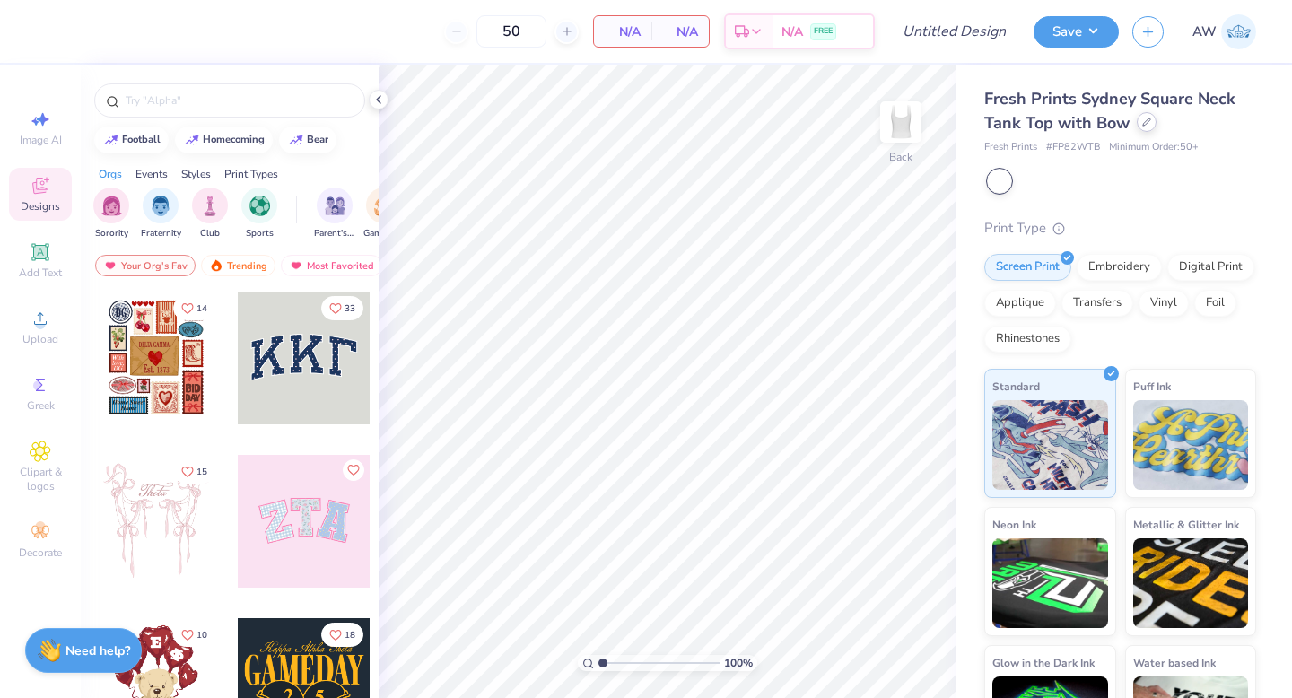
click at [1146, 131] on div at bounding box center [1147, 122] width 20 height 20
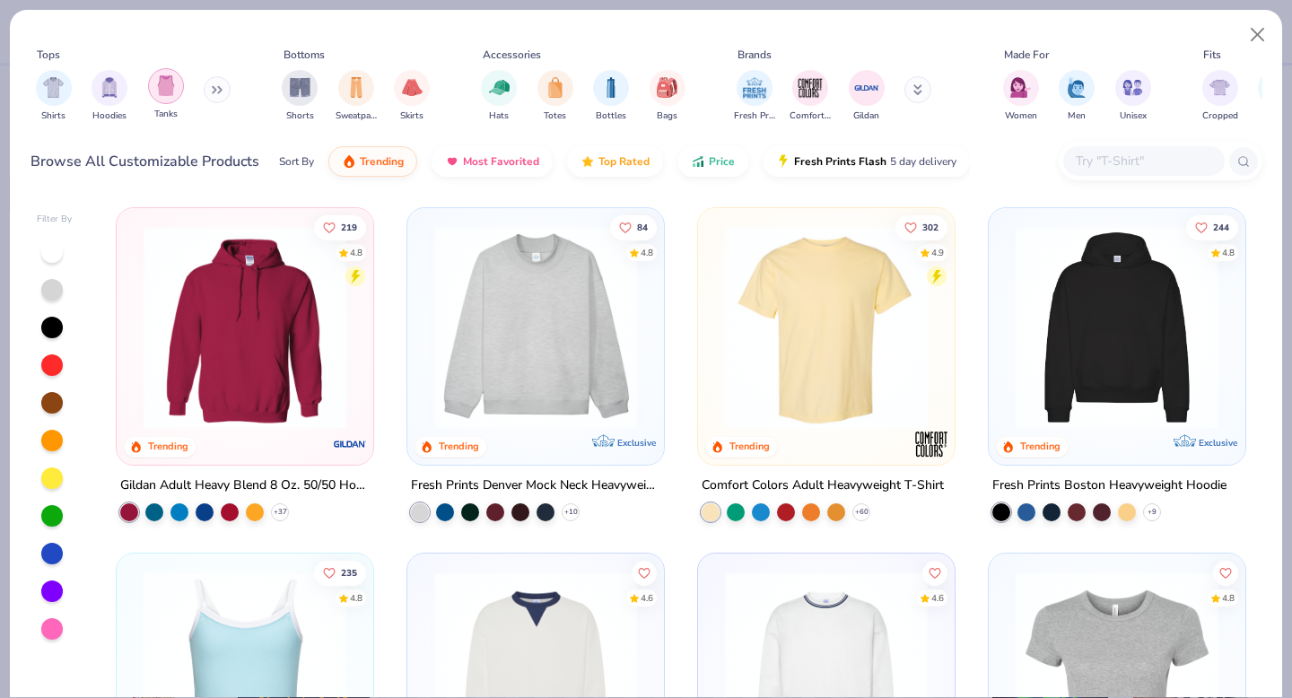
click at [162, 92] on img "filter for Tanks" at bounding box center [166, 85] width 20 height 21
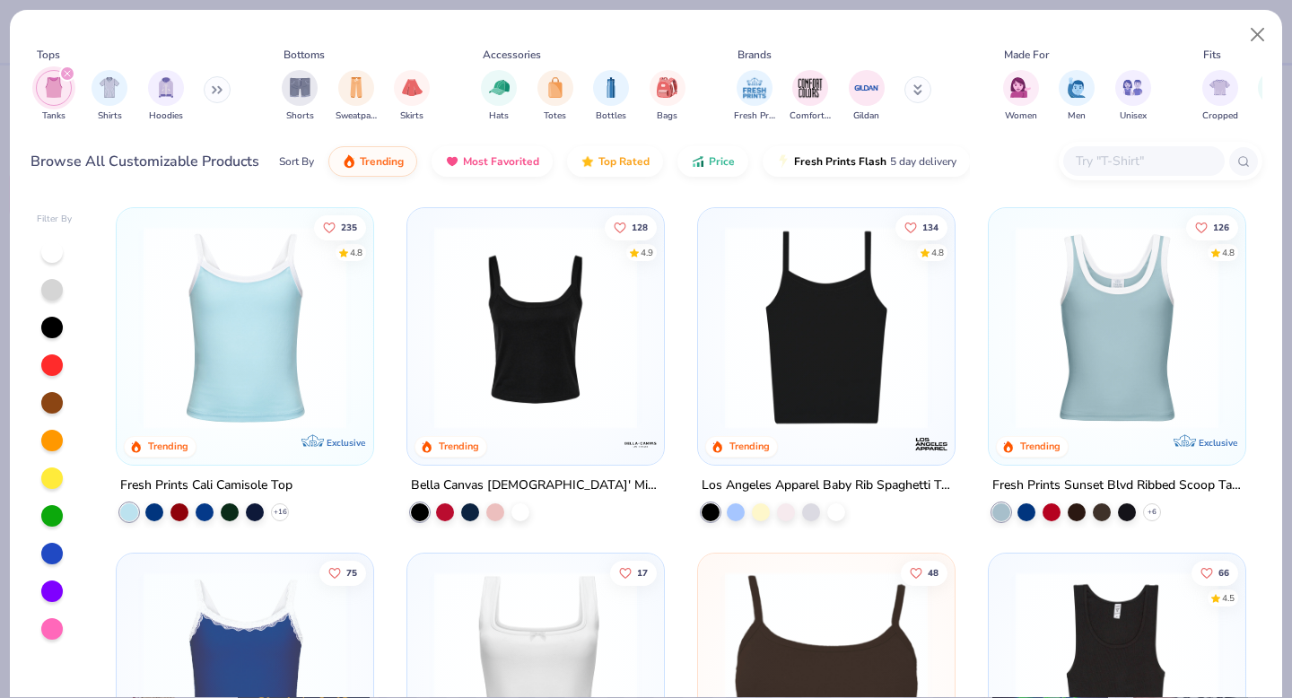
click at [49, 256] on div at bounding box center [52, 252] width 22 height 22
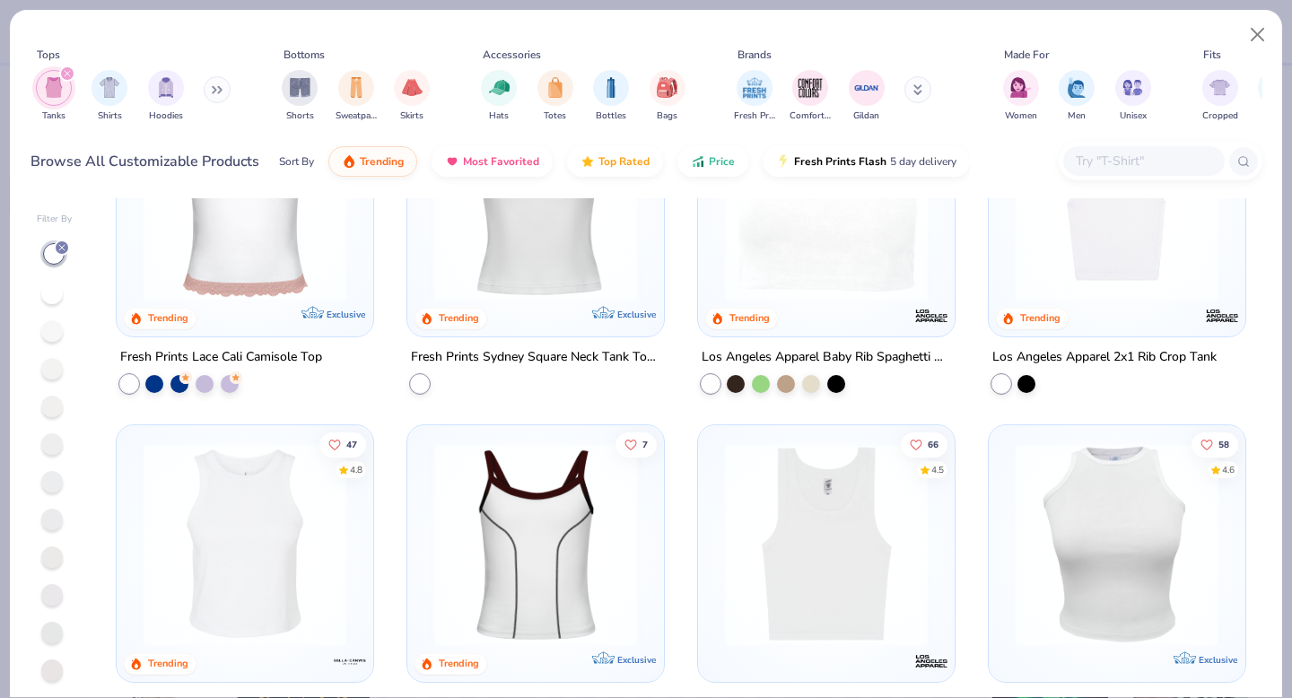
scroll to position [514, 0]
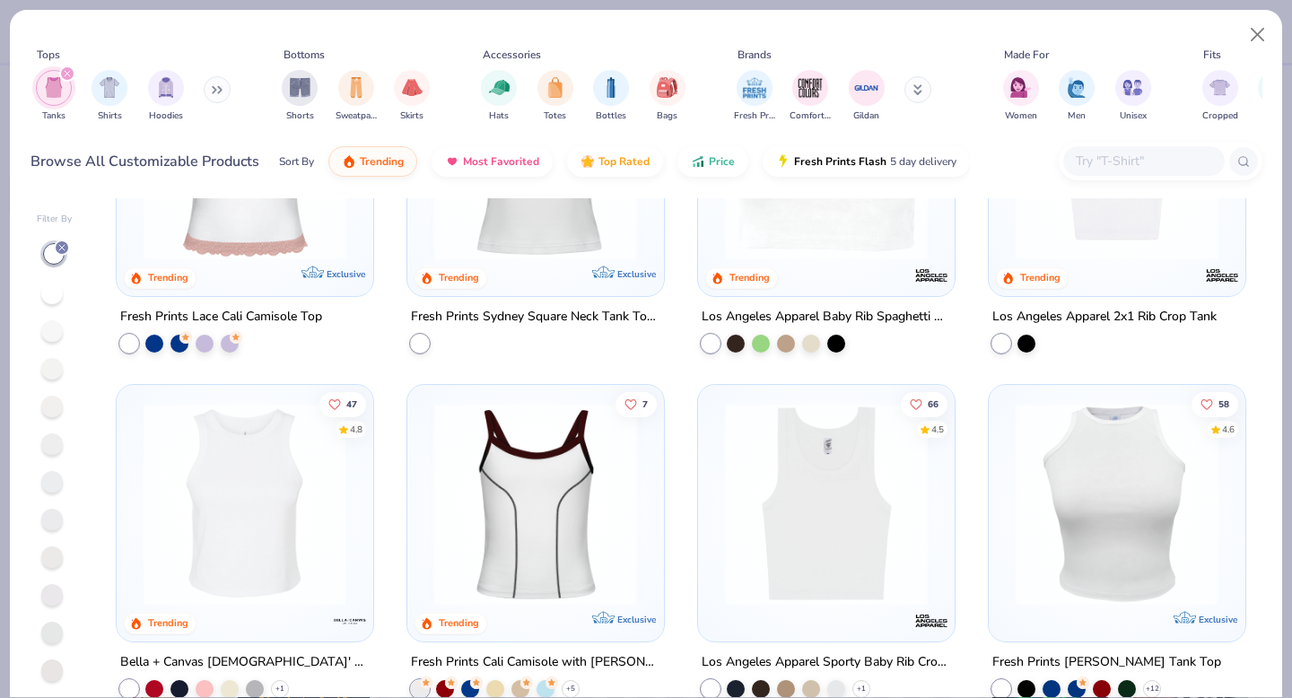
click at [291, 561] on div at bounding box center [24, 503] width 661 height 203
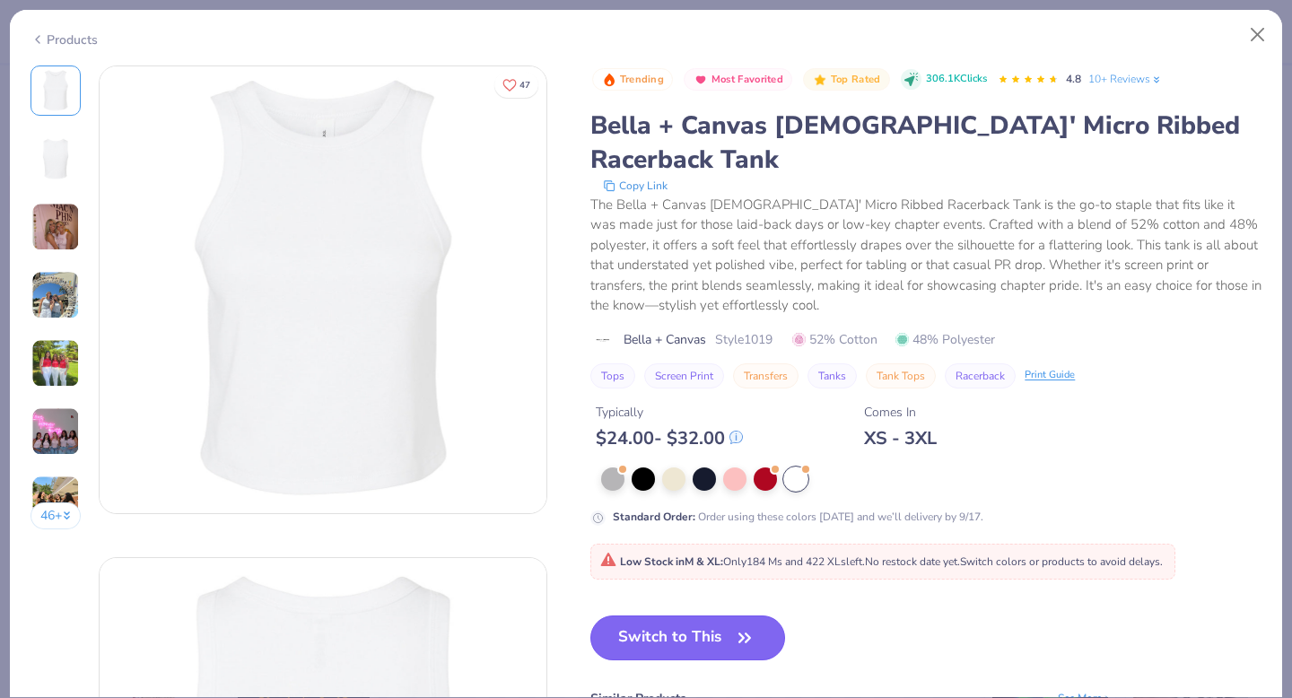
click at [731, 616] on button "Switch to This" at bounding box center [687, 638] width 195 height 45
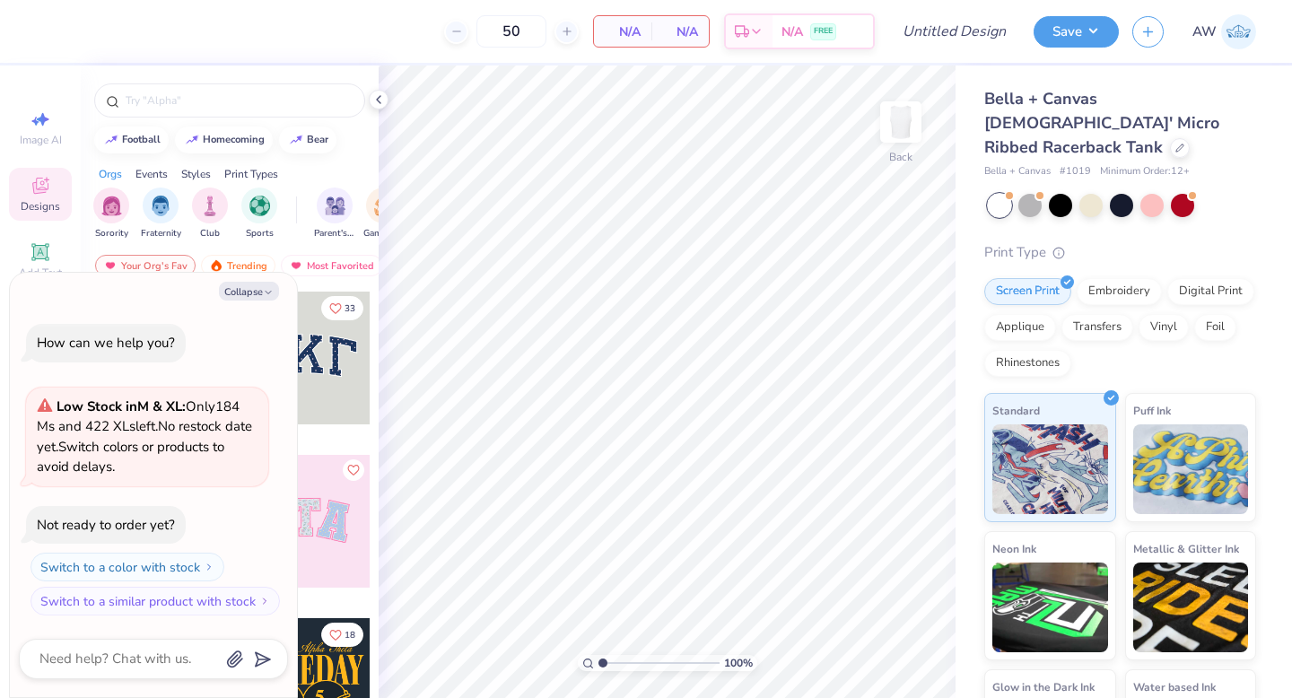
click at [1082, 164] on span "# 1019" at bounding box center [1075, 171] width 31 height 15
copy span "1019"
click at [1170, 136] on div at bounding box center [1180, 146] width 20 height 20
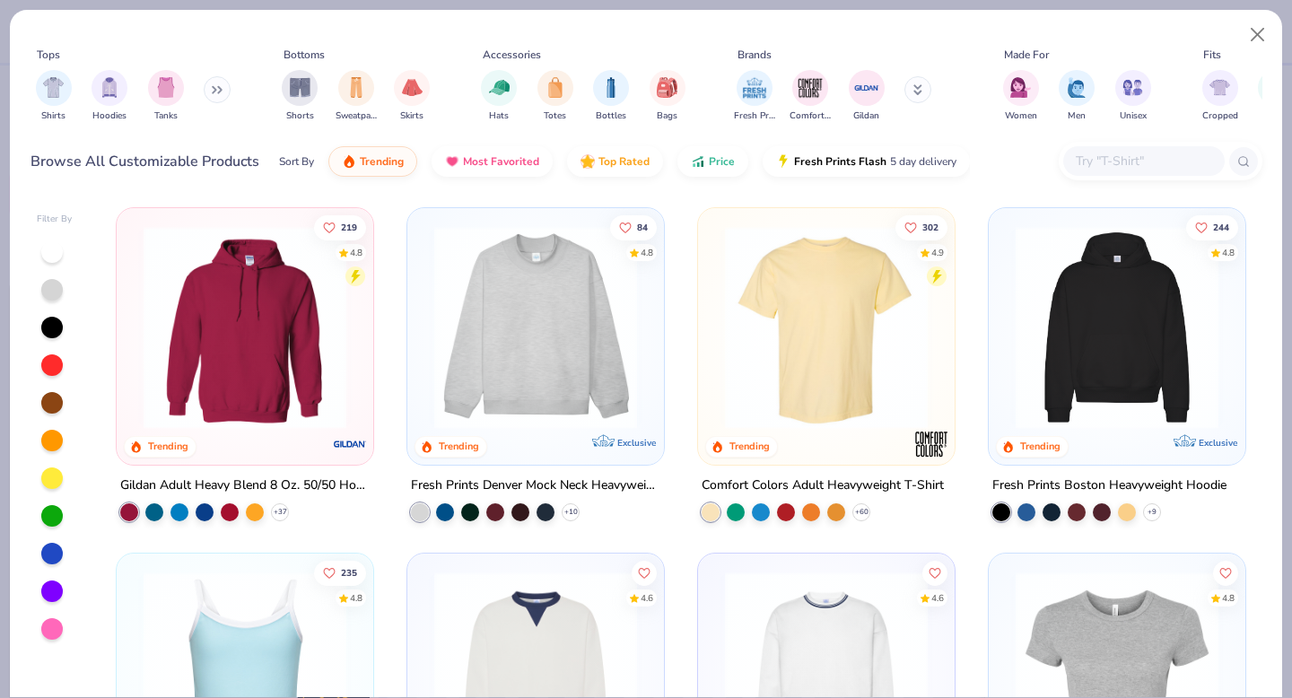
click at [48, 252] on div at bounding box center [52, 252] width 22 height 22
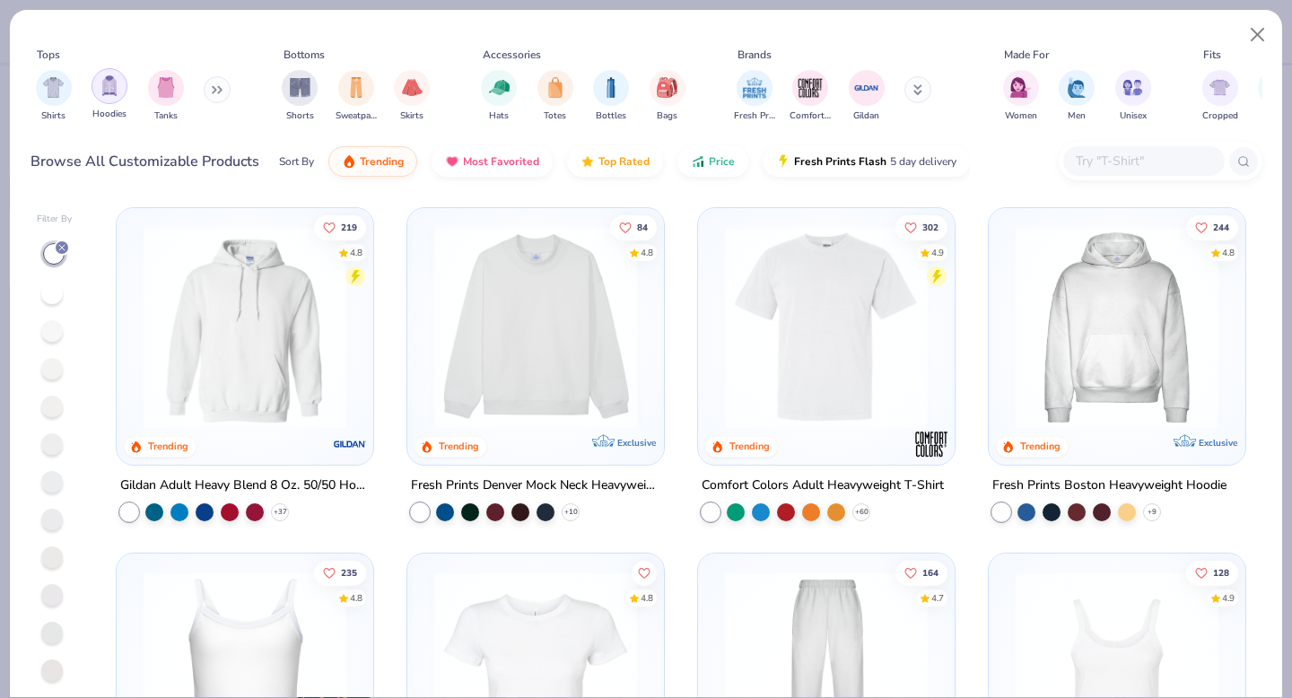
click at [180, 90] on div "filter for Tanks" at bounding box center [166, 88] width 36 height 36
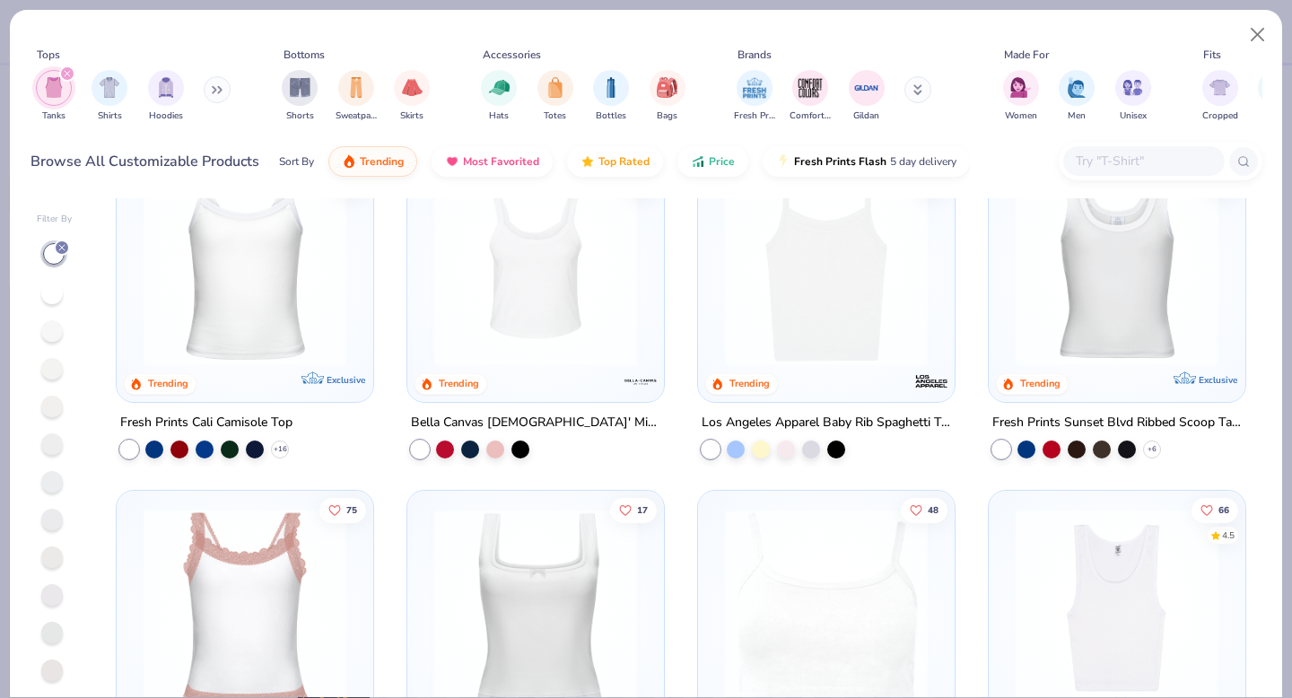
scroll to position [63, 0]
click at [530, 349] on img at bounding box center [535, 264] width 221 height 203
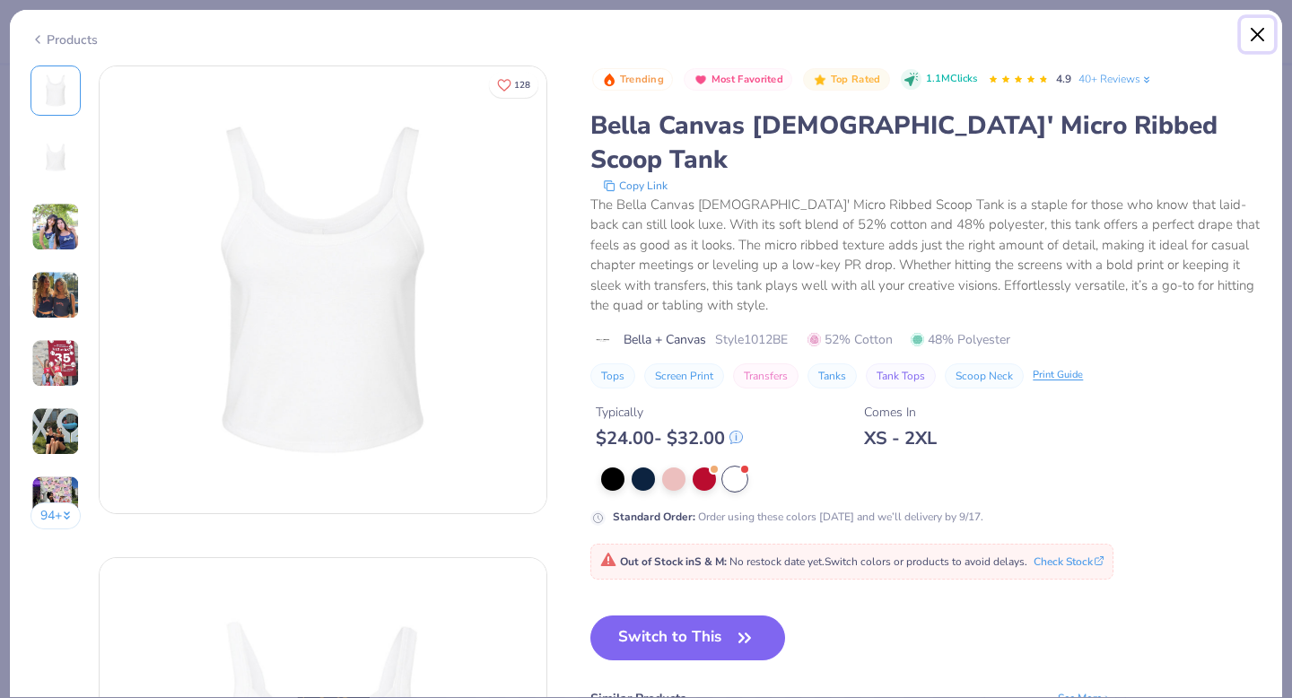
click at [1259, 33] on button "Close" at bounding box center [1258, 35] width 34 height 34
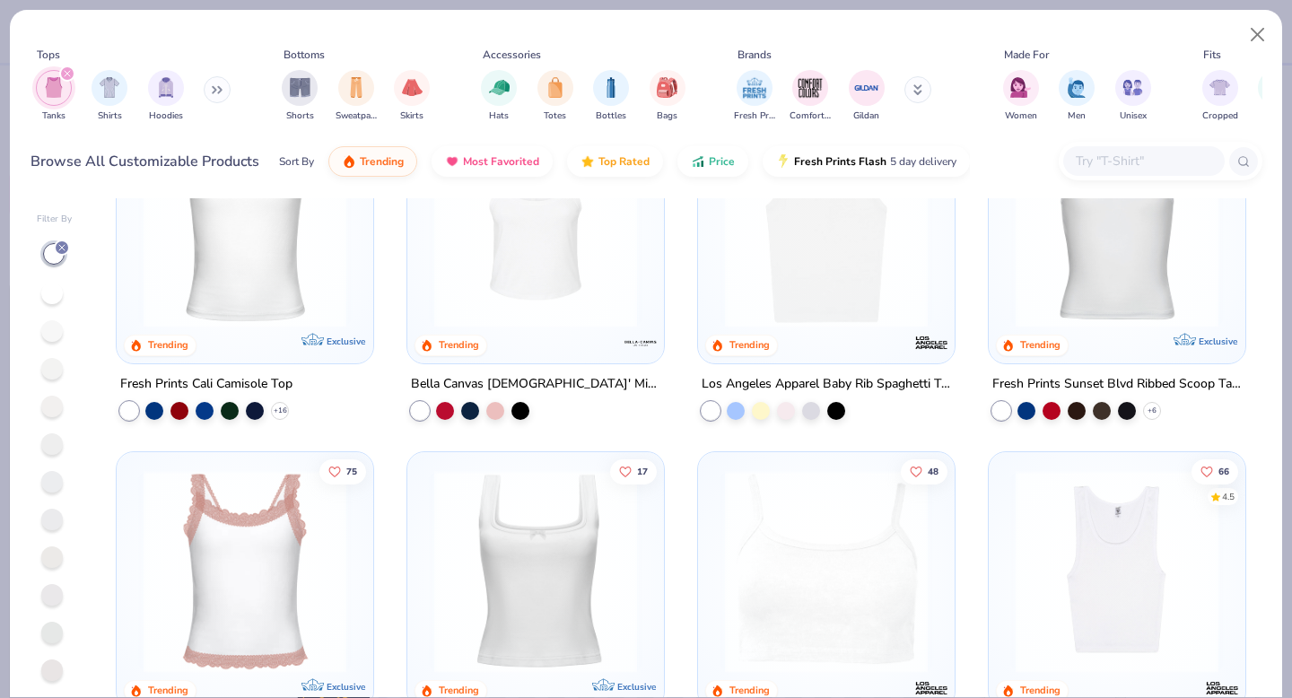
scroll to position [58, 0]
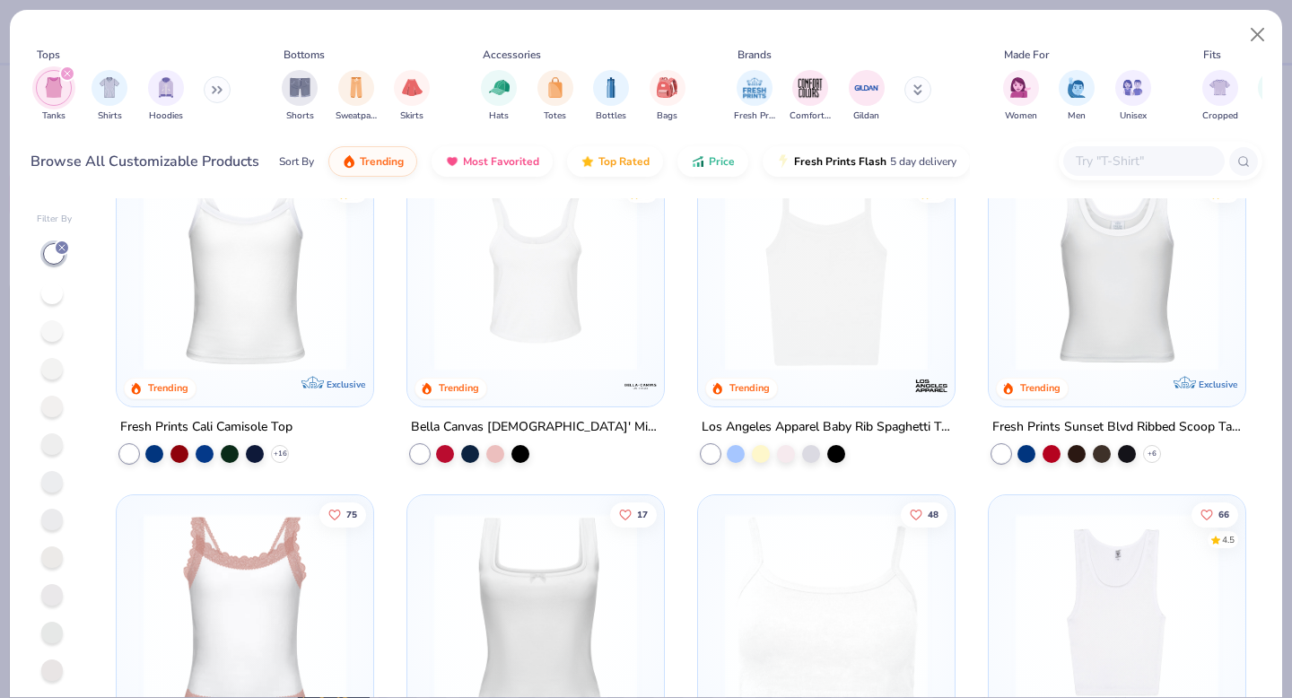
click at [838, 342] on img at bounding box center [826, 269] width 221 height 203
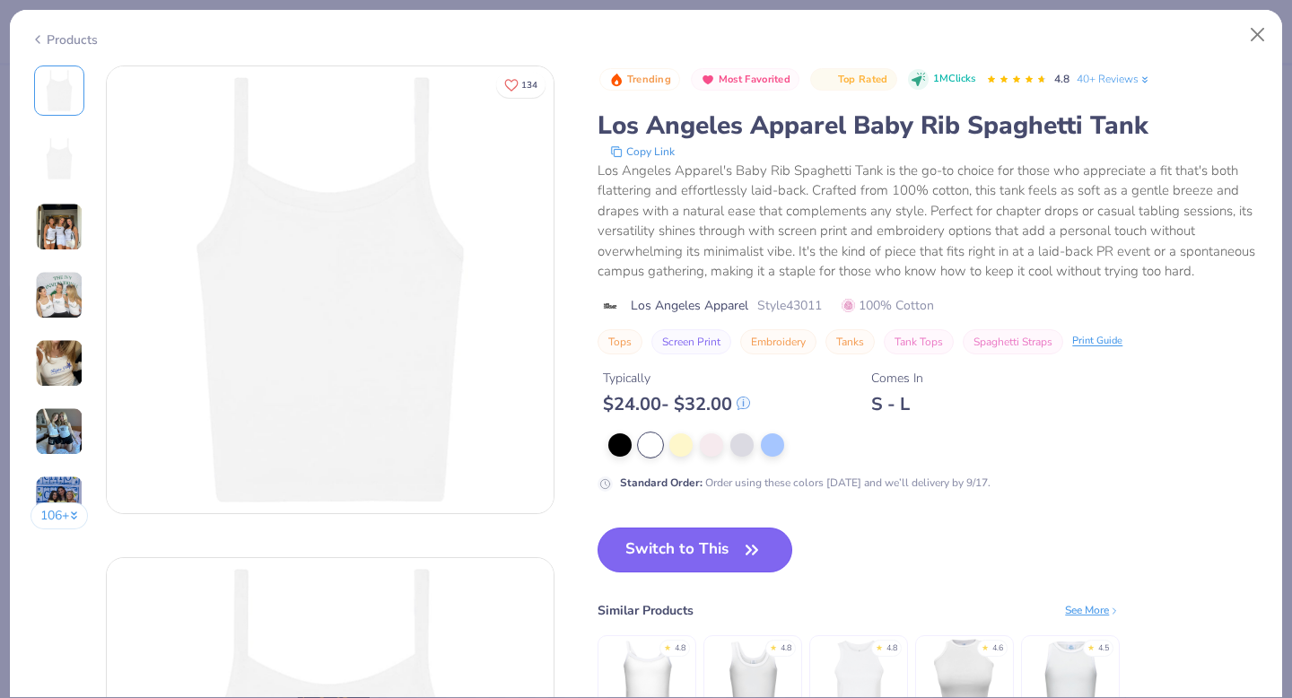
click at [746, 553] on icon "button" at bounding box center [751, 550] width 25 height 25
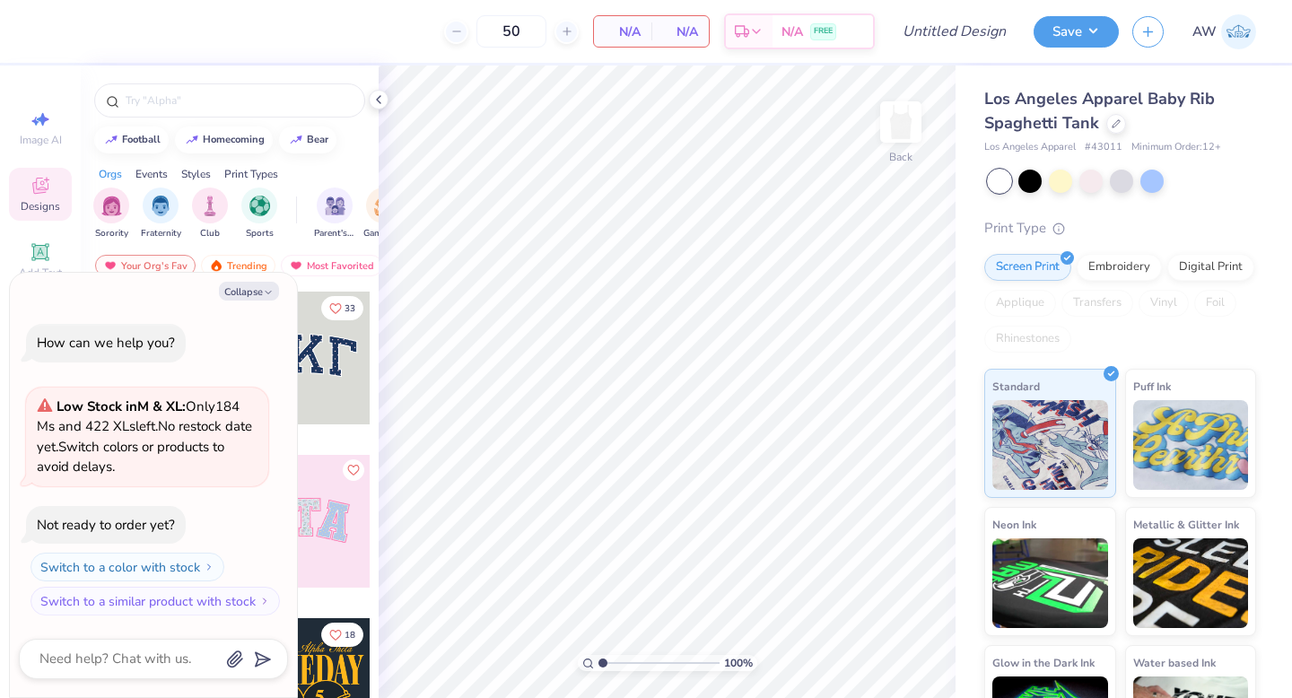
click at [1114, 147] on span "# 43011" at bounding box center [1104, 147] width 38 height 15
copy span "43011"
click at [1117, 126] on icon at bounding box center [1116, 122] width 9 height 9
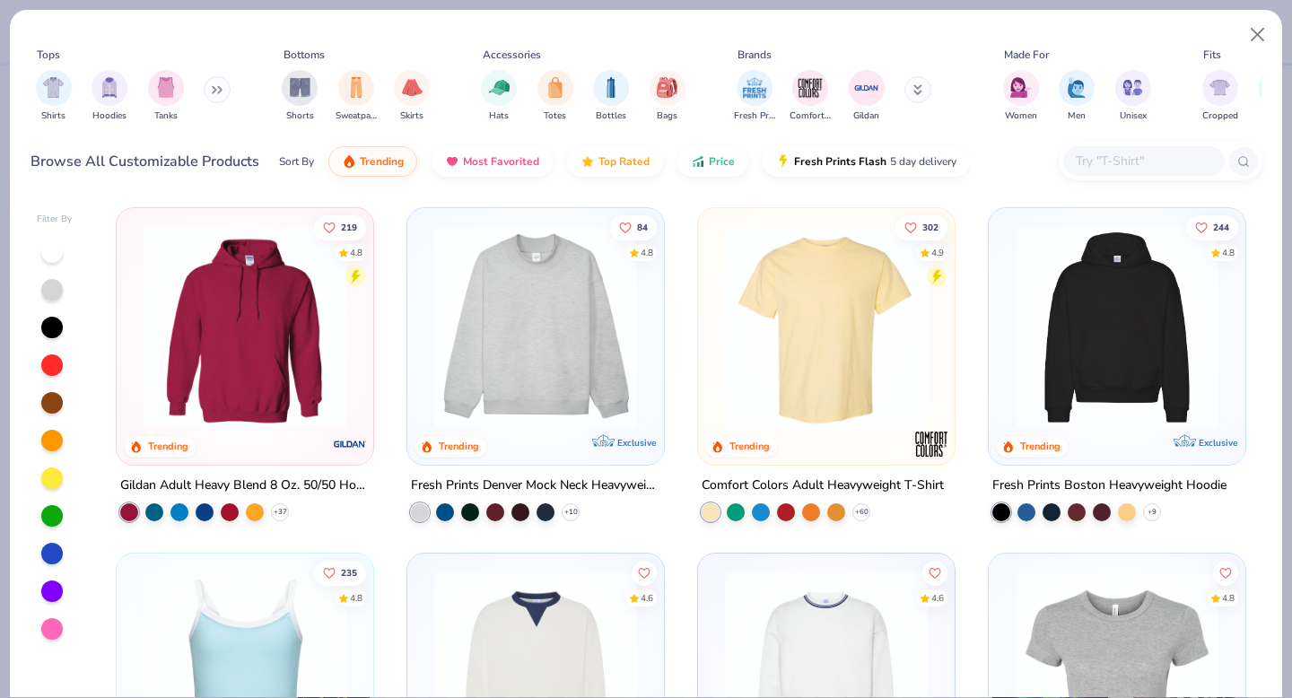
click at [49, 249] on div at bounding box center [52, 252] width 22 height 22
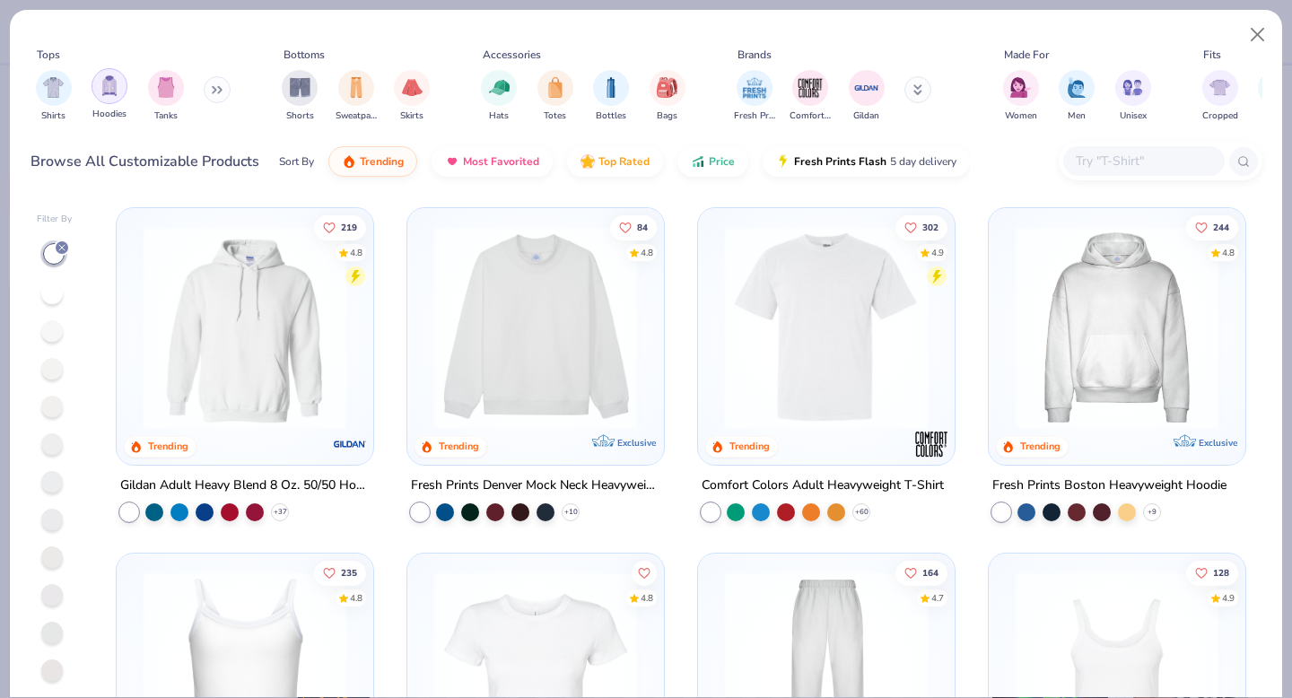
click at [170, 91] on img "filter for Tanks" at bounding box center [166, 87] width 20 height 21
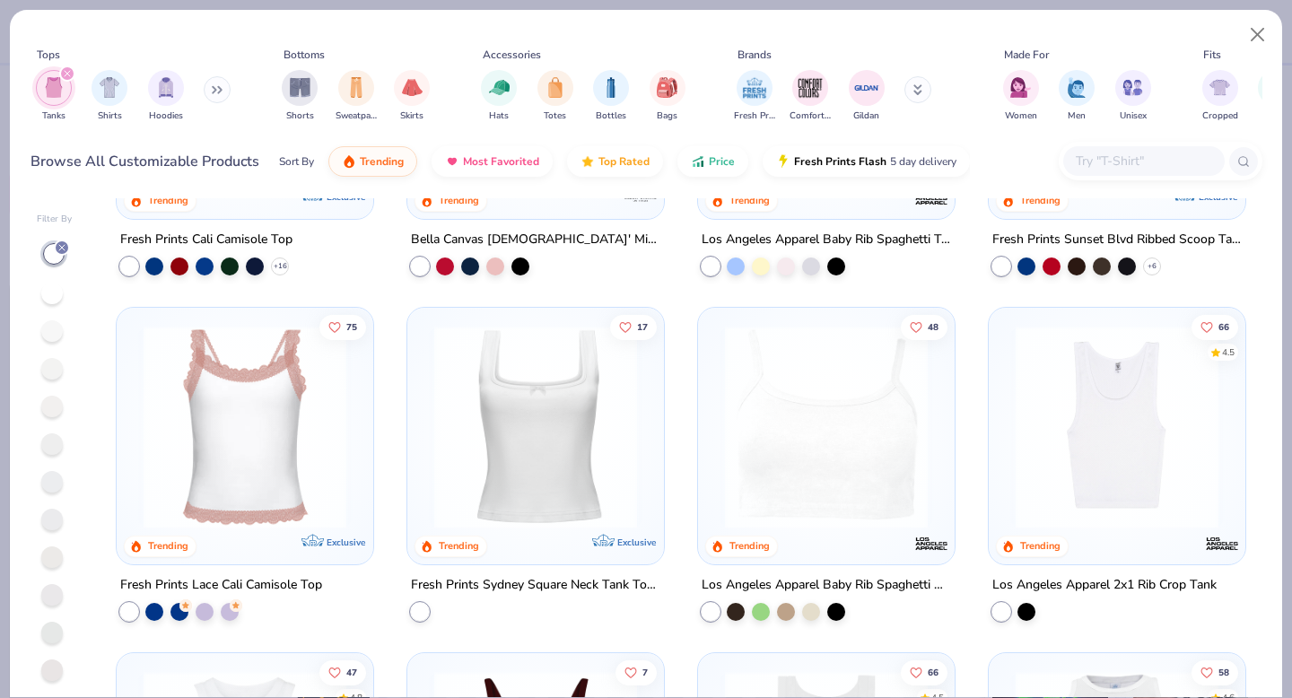
scroll to position [247, 0]
click at [593, 542] on icon at bounding box center [595, 544] width 4 height 4
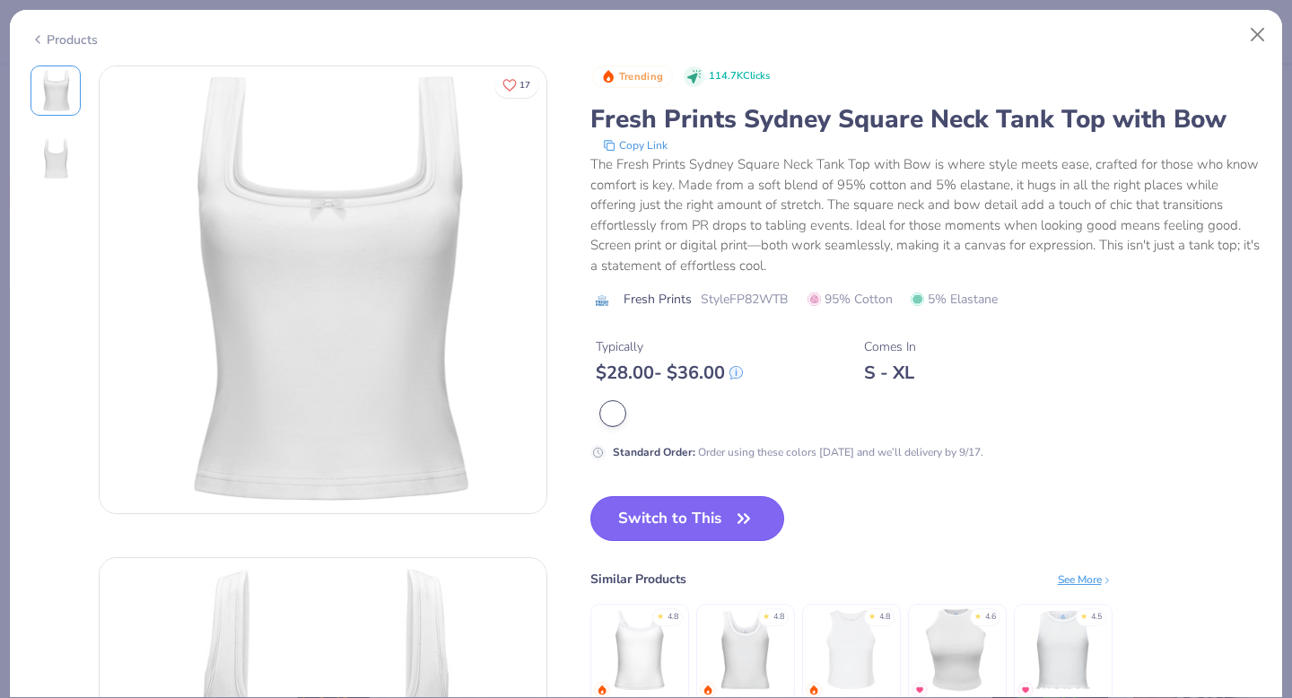
click at [727, 520] on button "Switch to This" at bounding box center [687, 518] width 195 height 45
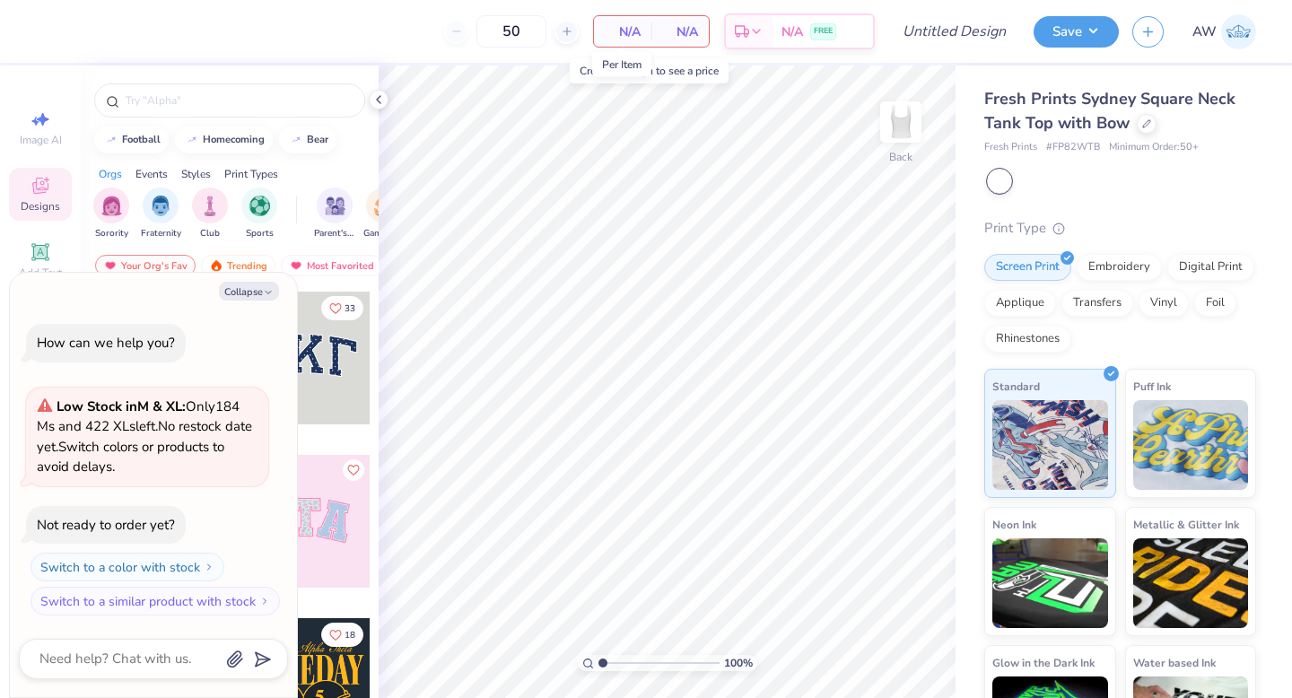
click at [630, 32] on span "N/A" at bounding box center [623, 31] width 36 height 19
click at [378, 106] on icon at bounding box center [379, 99] width 14 height 14
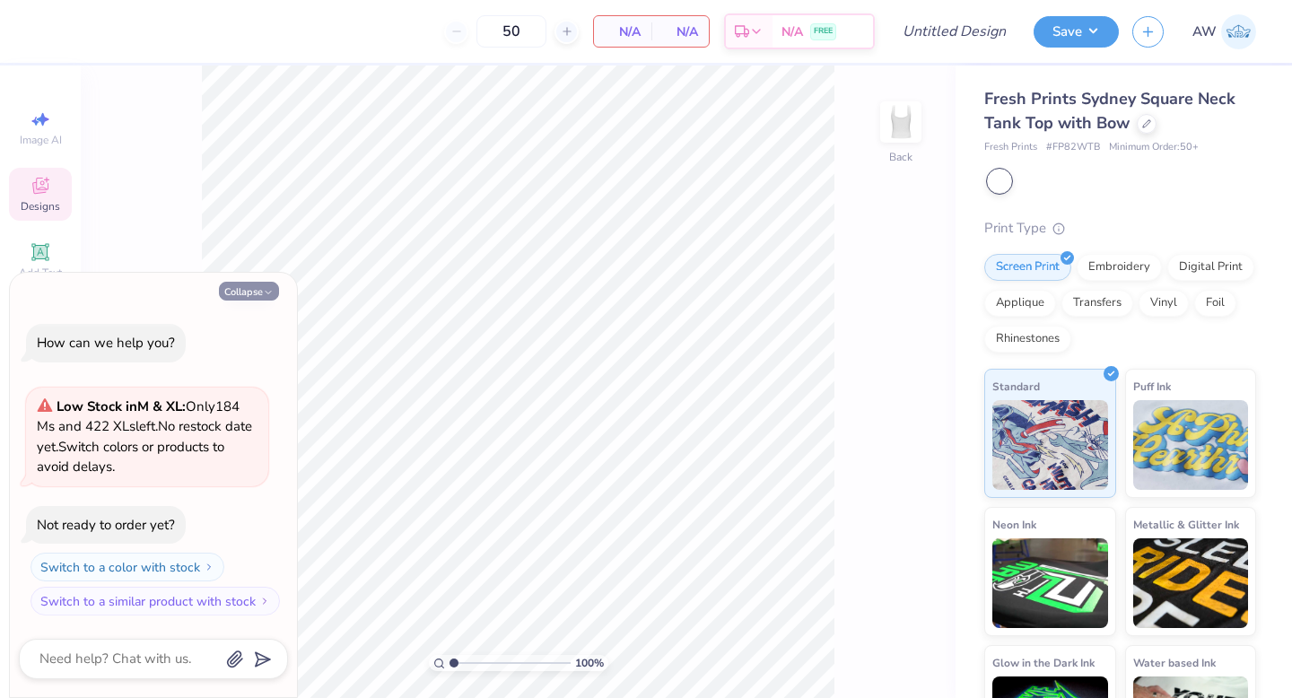
click at [275, 293] on button "Collapse" at bounding box center [249, 291] width 60 height 19
type textarea "x"
